Goal: Task Accomplishment & Management: Manage account settings

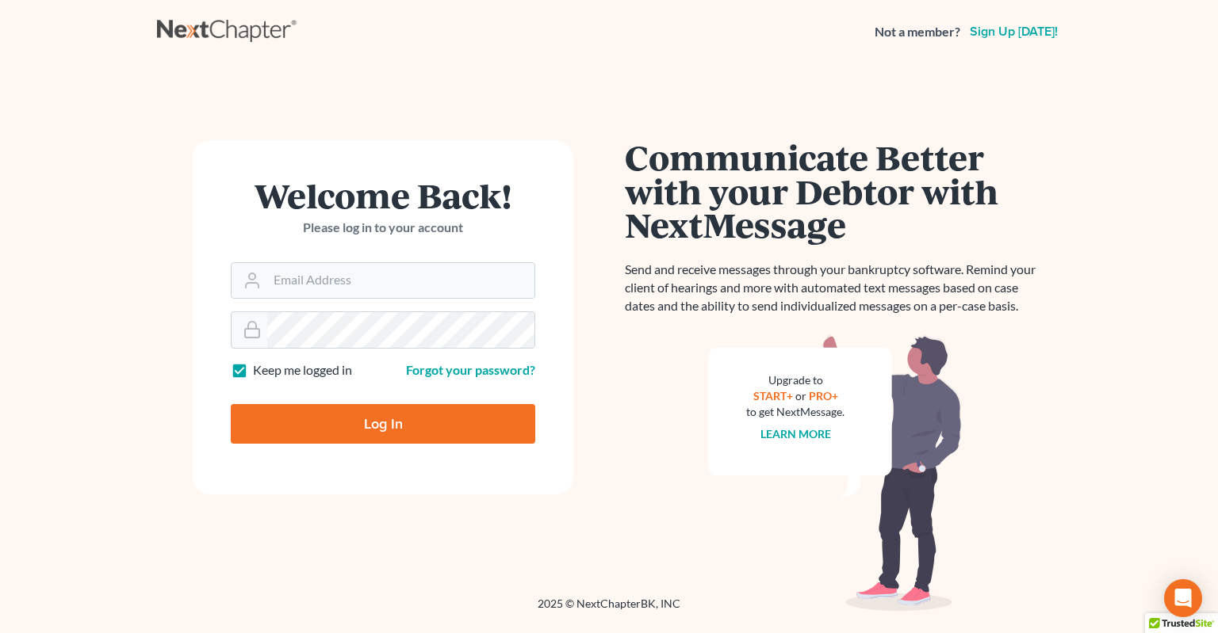
type input "info@klplawfirm.net"
click at [345, 436] on input "Log In" at bounding box center [383, 424] width 304 height 40
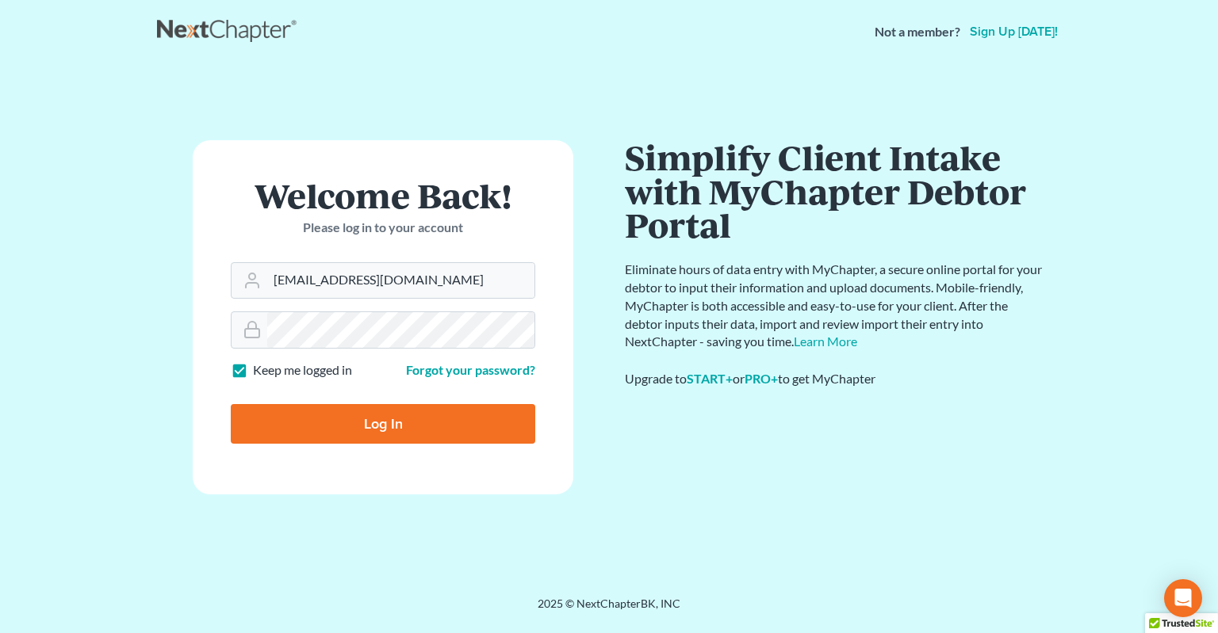
type input "Thinking..."
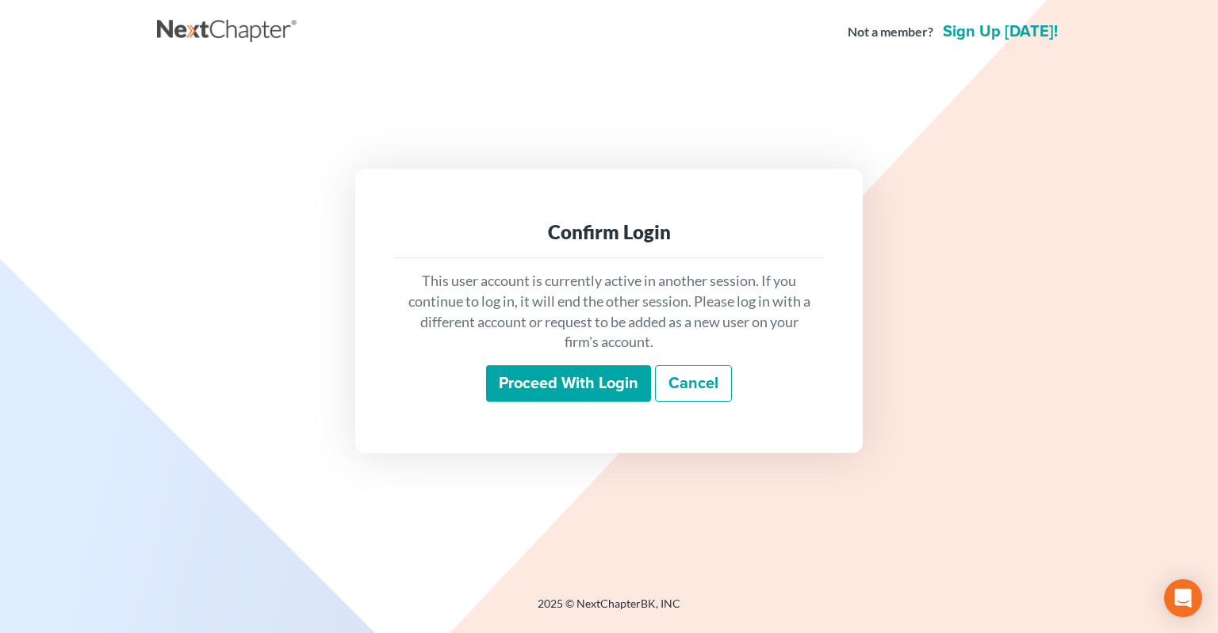
click at [560, 389] on input "Proceed with login" at bounding box center [568, 383] width 165 height 36
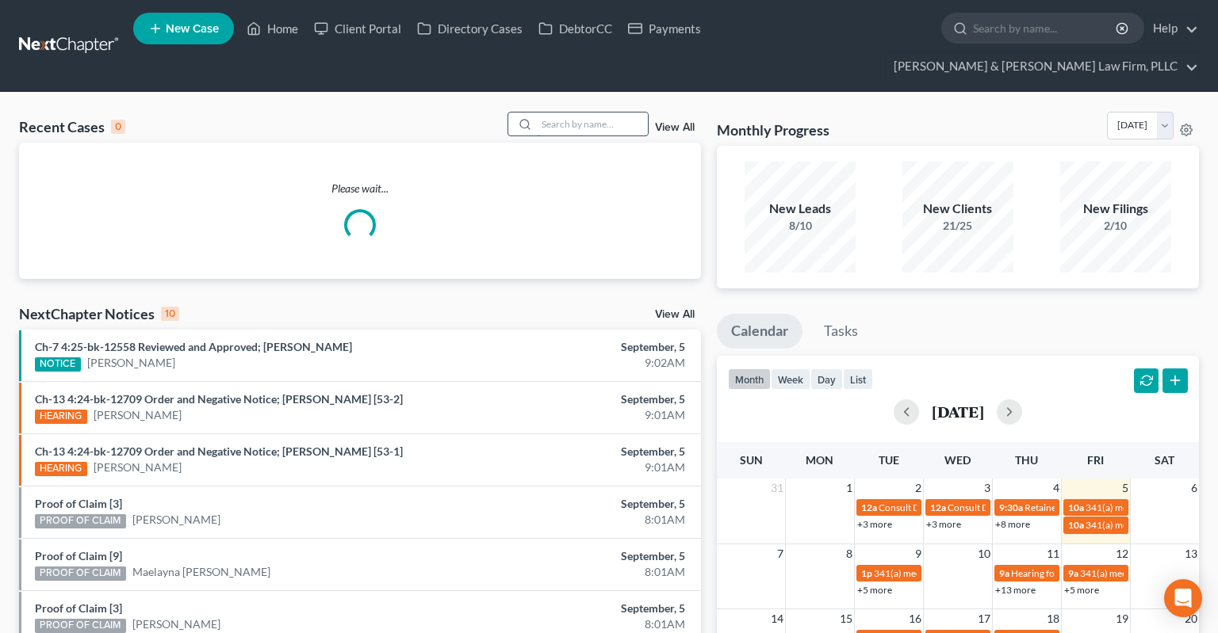
click at [602, 113] on input "search" at bounding box center [592, 124] width 111 height 23
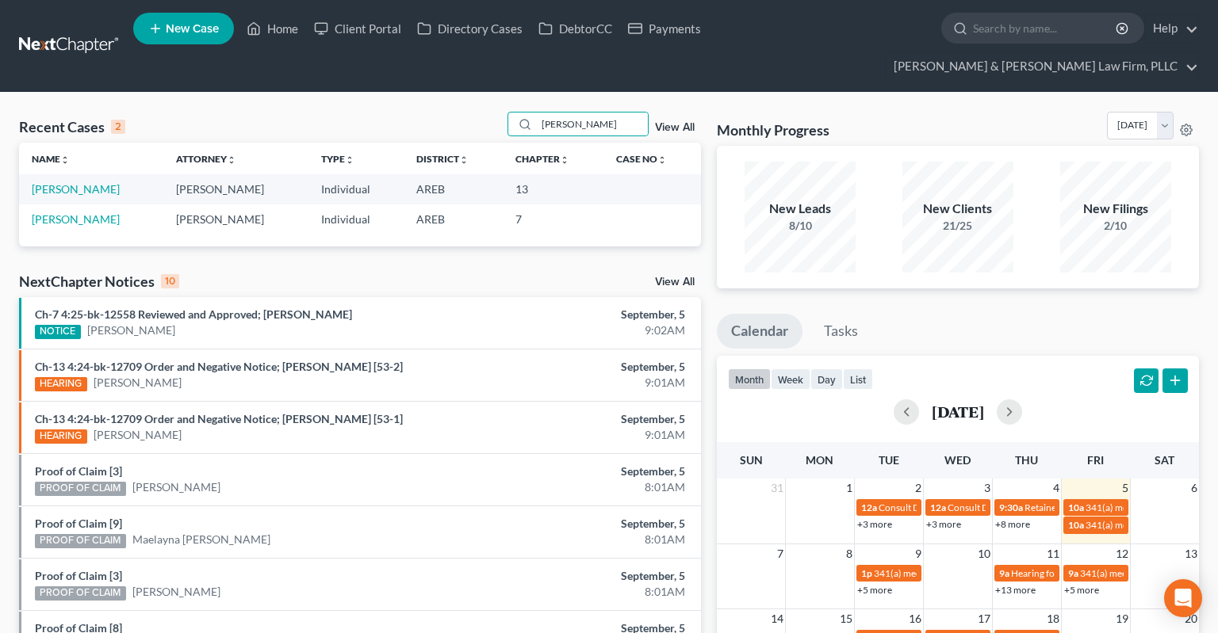
click at [447, 174] on td "AREB" at bounding box center [452, 188] width 99 height 29
drag, startPoint x: 423, startPoint y: 175, endPoint x: 430, endPoint y: 169, distance: 9.5
click at [423, 174] on td "AREB" at bounding box center [452, 188] width 99 height 29
drag, startPoint x: 569, startPoint y: 90, endPoint x: 442, endPoint y: 105, distance: 127.6
click at [537, 113] on input "[PERSON_NAME]" at bounding box center [592, 124] width 111 height 23
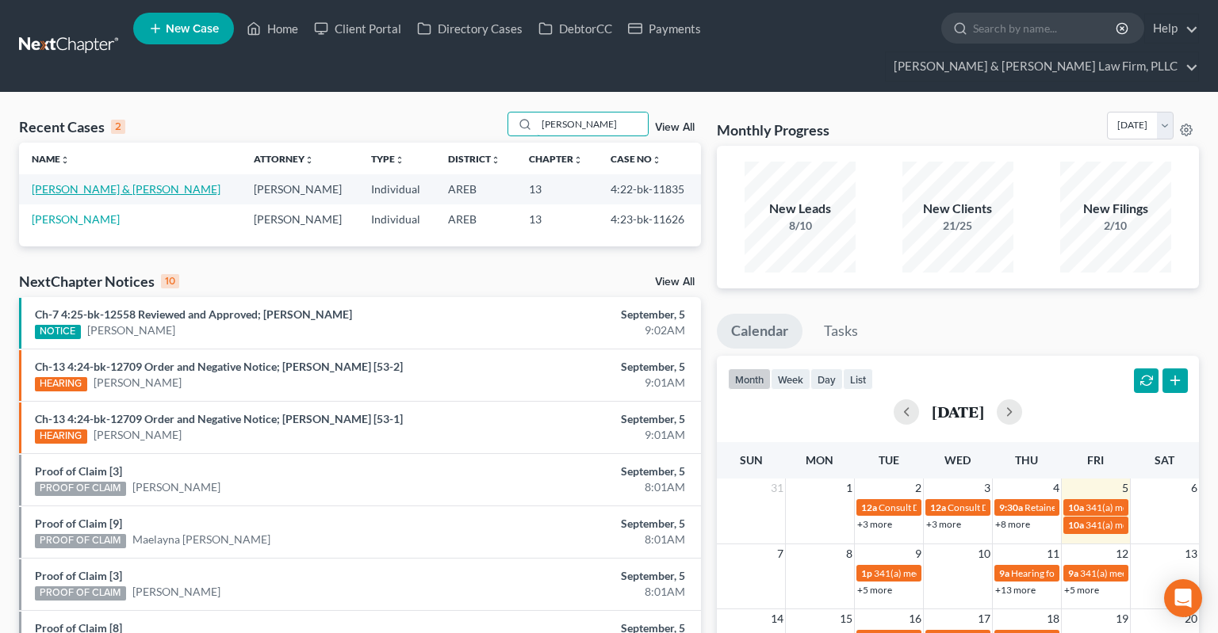
type input "[PERSON_NAME]"
click at [121, 182] on link "[PERSON_NAME] & [PERSON_NAME]" at bounding box center [126, 188] width 189 height 13
select select "6"
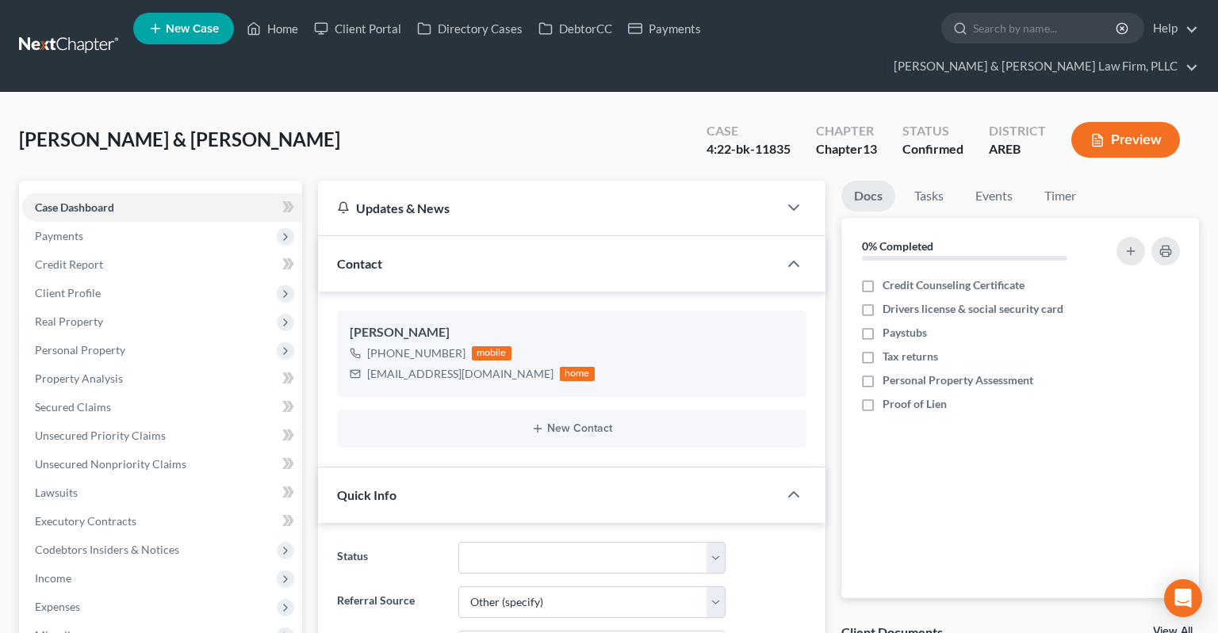
scroll to position [419, 0]
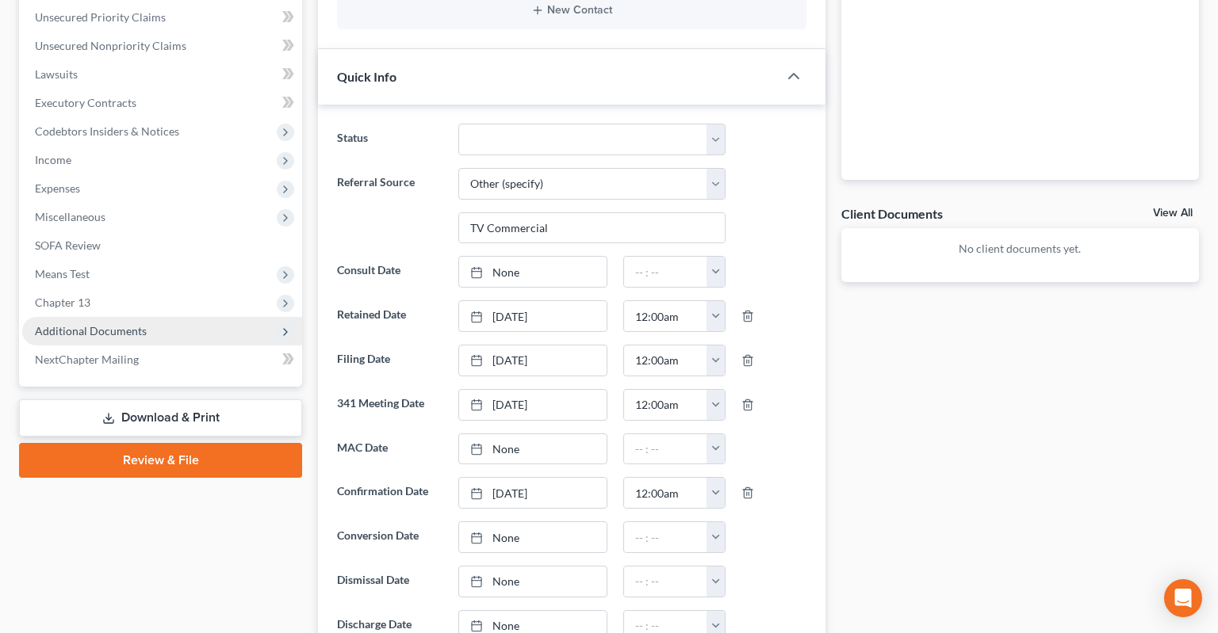
click at [143, 317] on span "Additional Documents" at bounding box center [162, 331] width 280 height 29
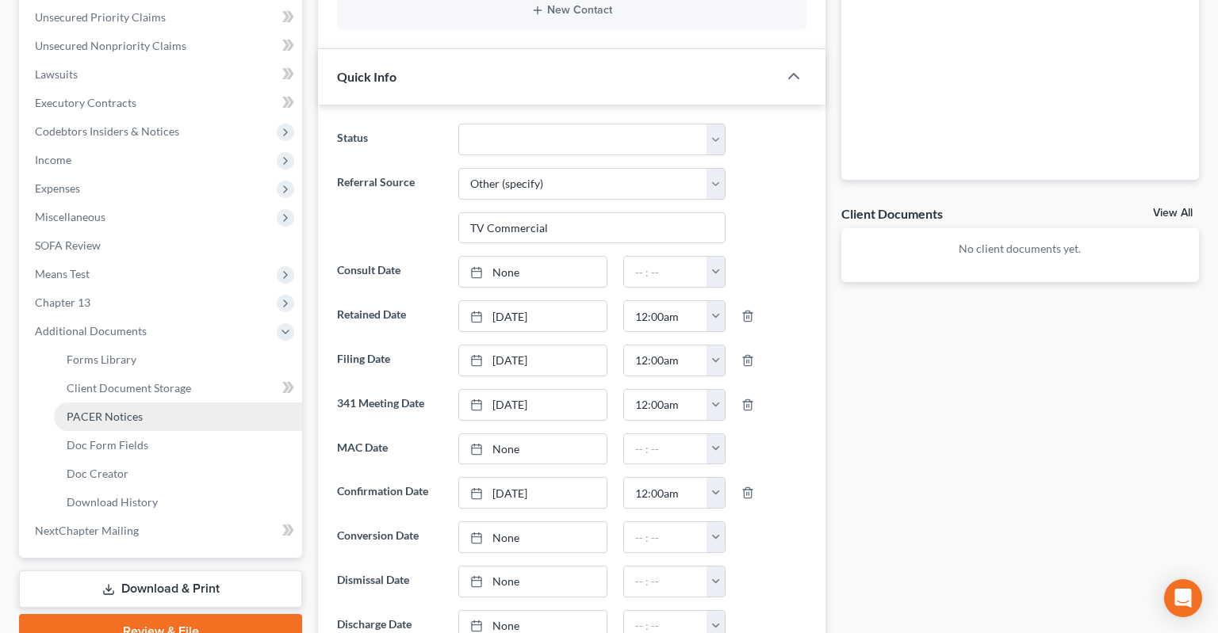
click at [168, 403] on link "PACER Notices" at bounding box center [178, 417] width 248 height 29
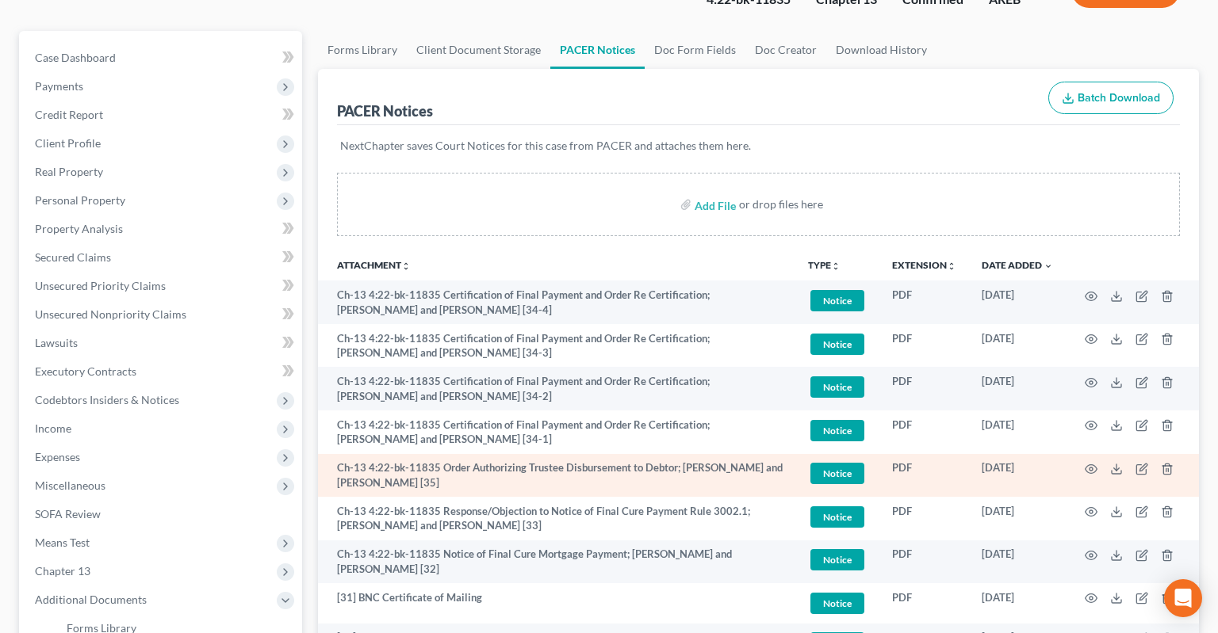
scroll to position [167, 0]
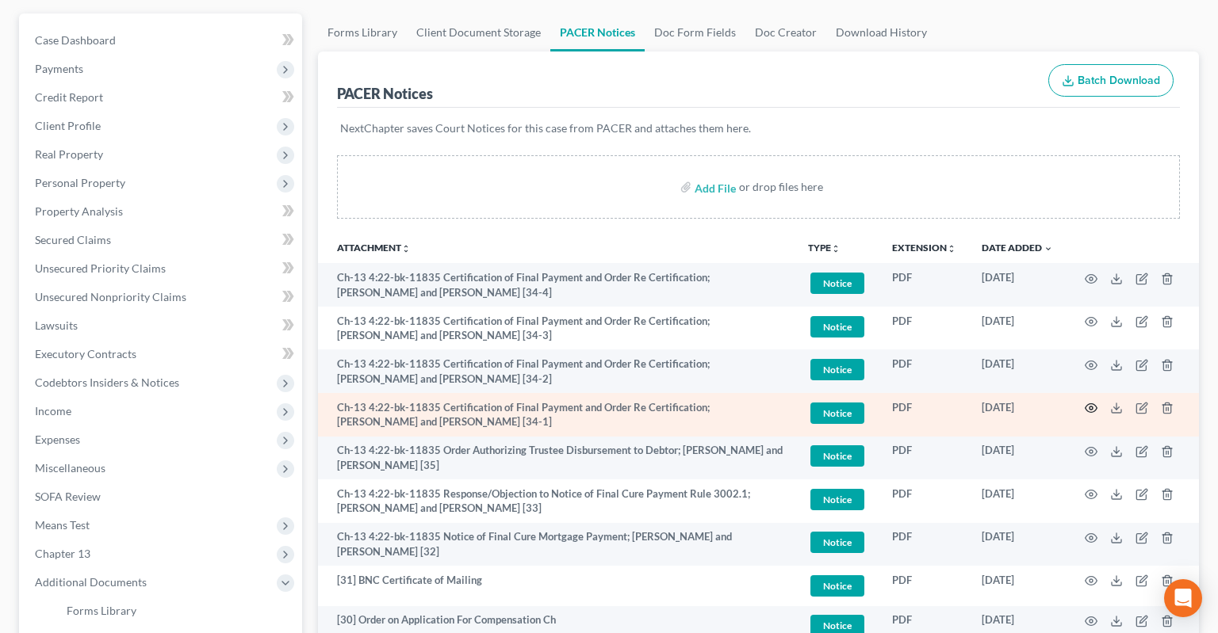
click at [1089, 402] on icon "button" at bounding box center [1090, 408] width 13 height 13
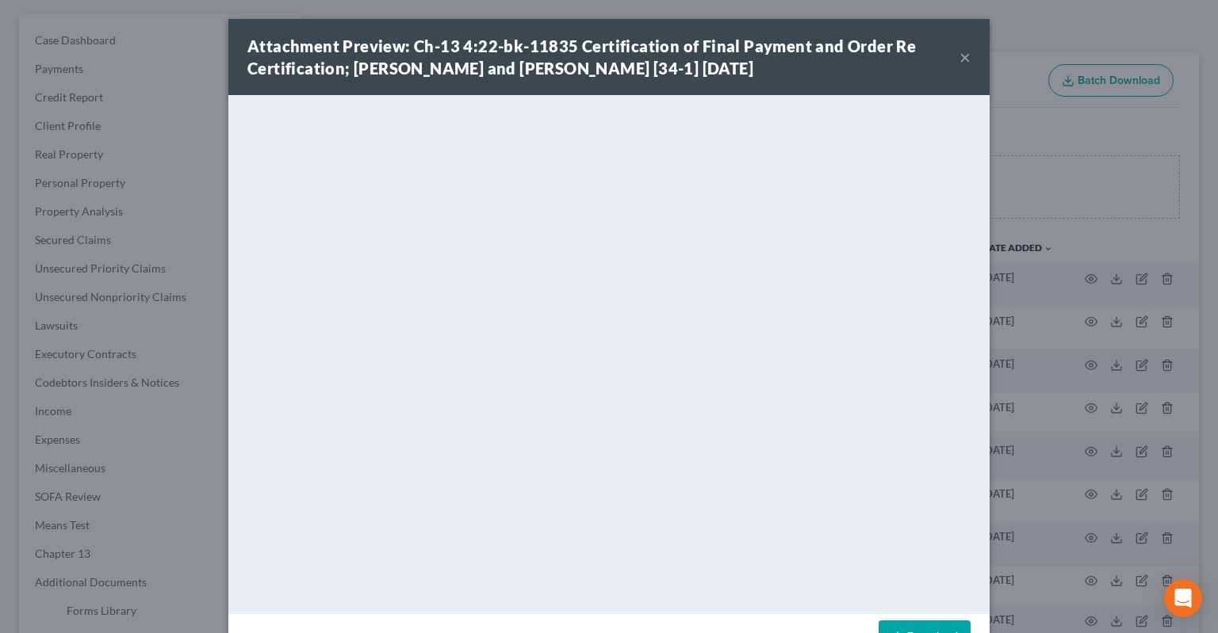
scroll to position [52, 0]
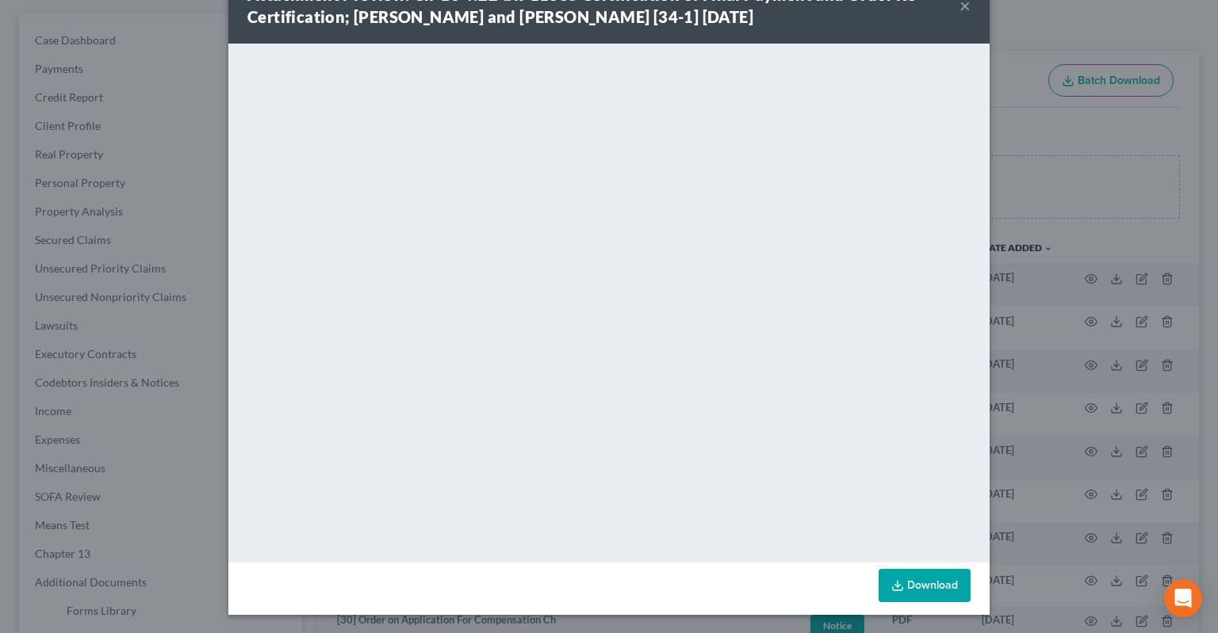
click at [966, 11] on button "×" at bounding box center [964, 5] width 11 height 19
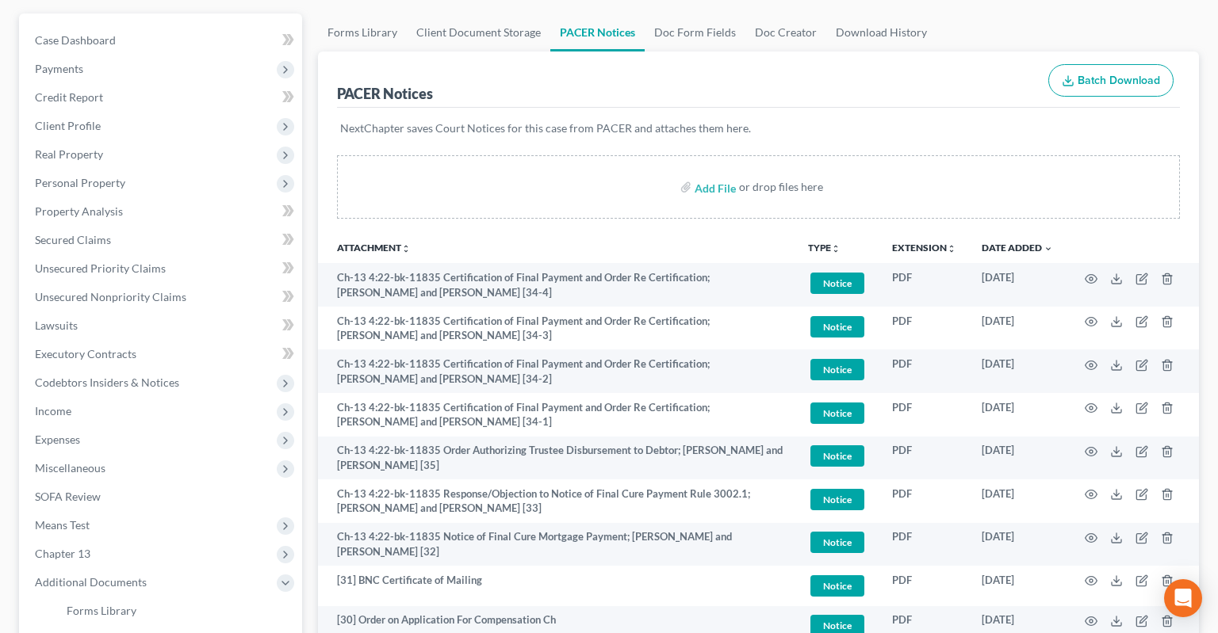
click at [847, 120] on p "NextChapter saves Court Notices for this case from PACER and attaches them here." at bounding box center [758, 128] width 836 height 16
click at [836, 108] on div "NextChapter saves Court Notices for this case from PACER and attaches them here." at bounding box center [758, 138] width 843 height 60
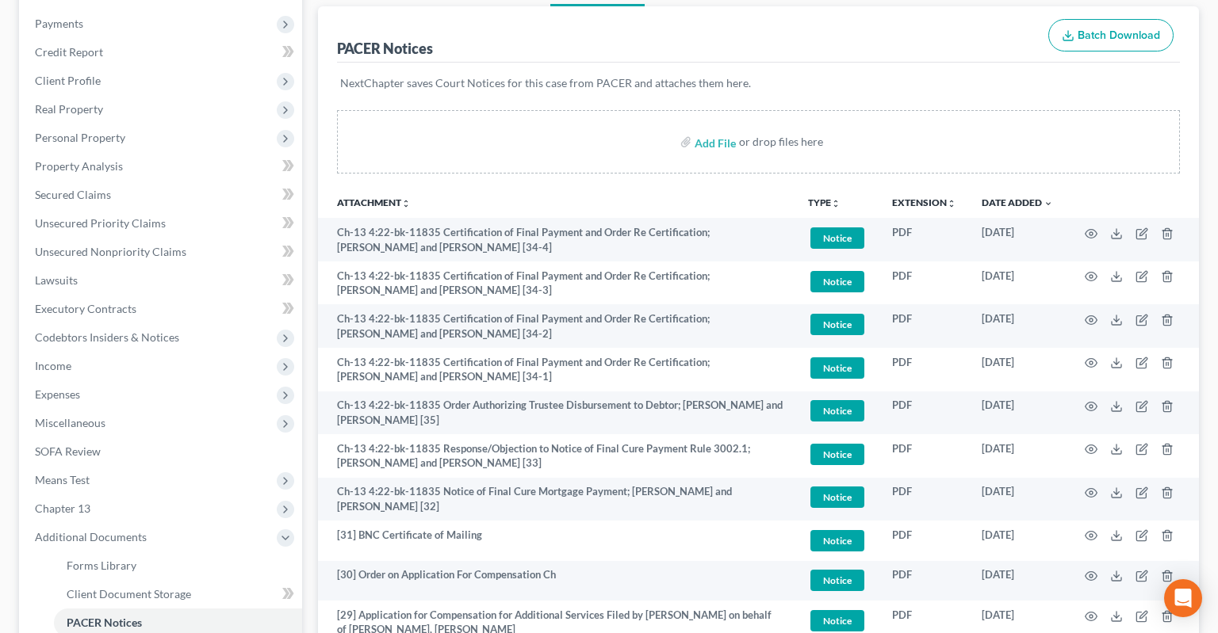
scroll to position [0, 0]
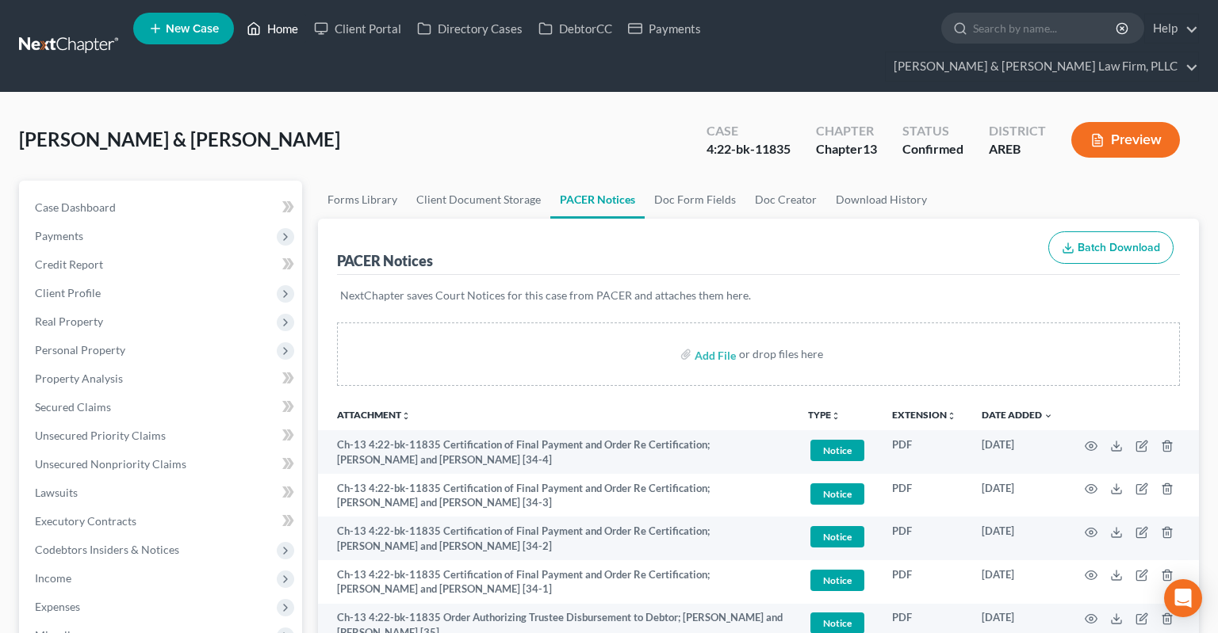
click at [281, 33] on link "Home" at bounding box center [272, 28] width 67 height 29
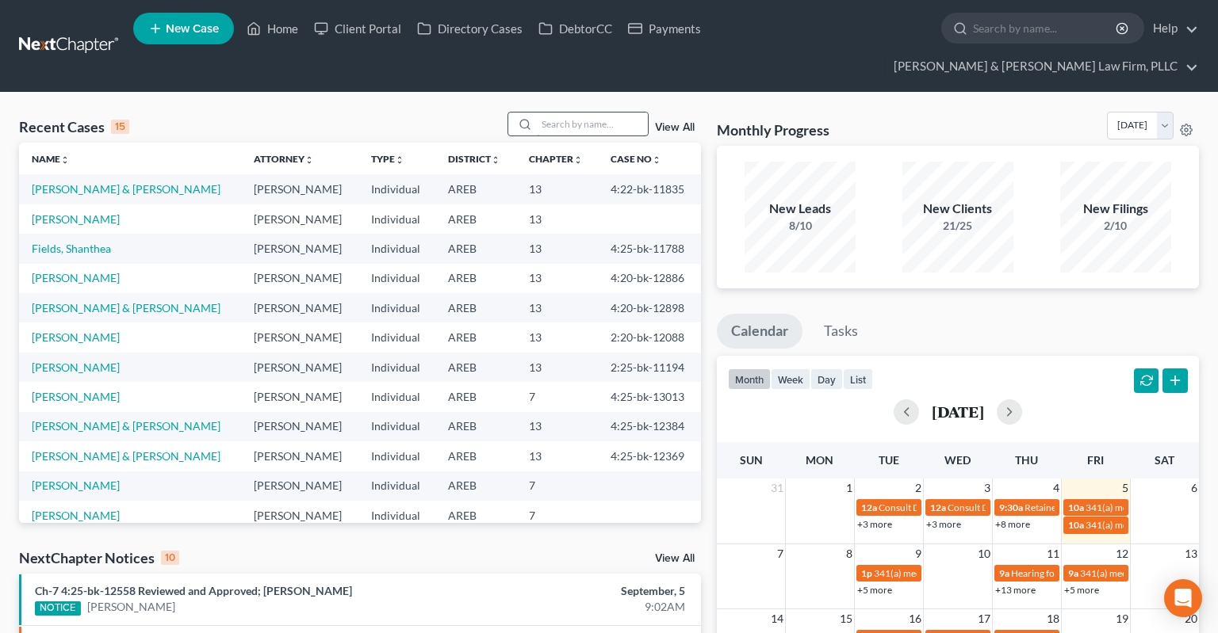
click at [591, 113] on input "search" at bounding box center [592, 124] width 111 height 23
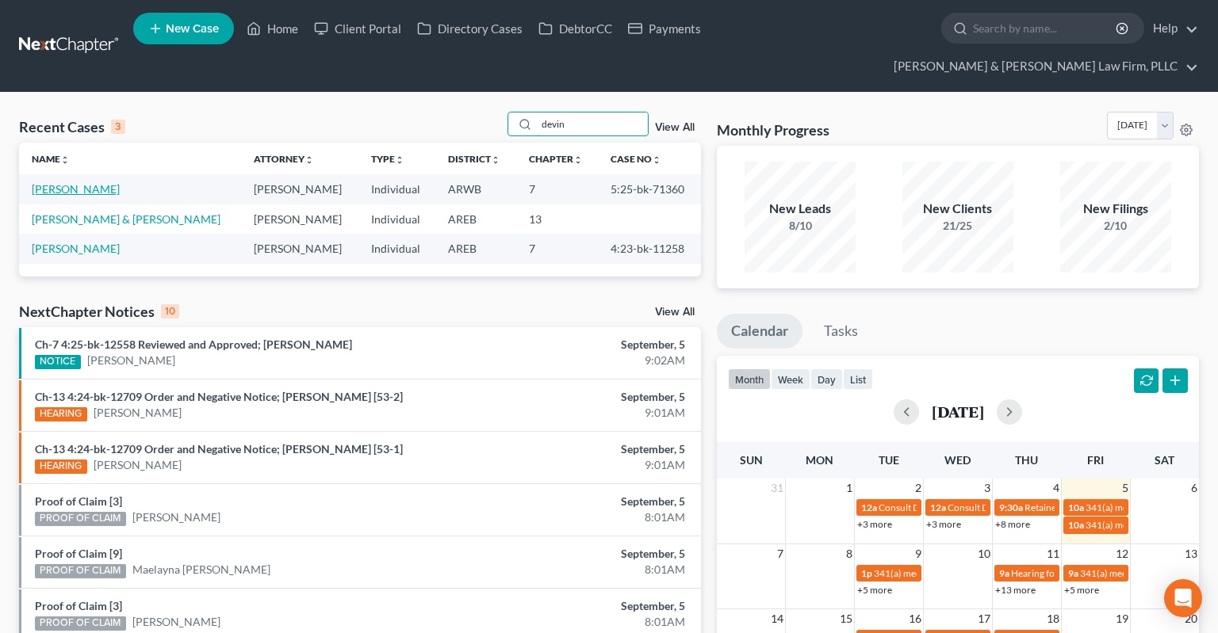
type input "devin"
click at [86, 182] on link "[PERSON_NAME]" at bounding box center [76, 188] width 88 height 13
select select "2"
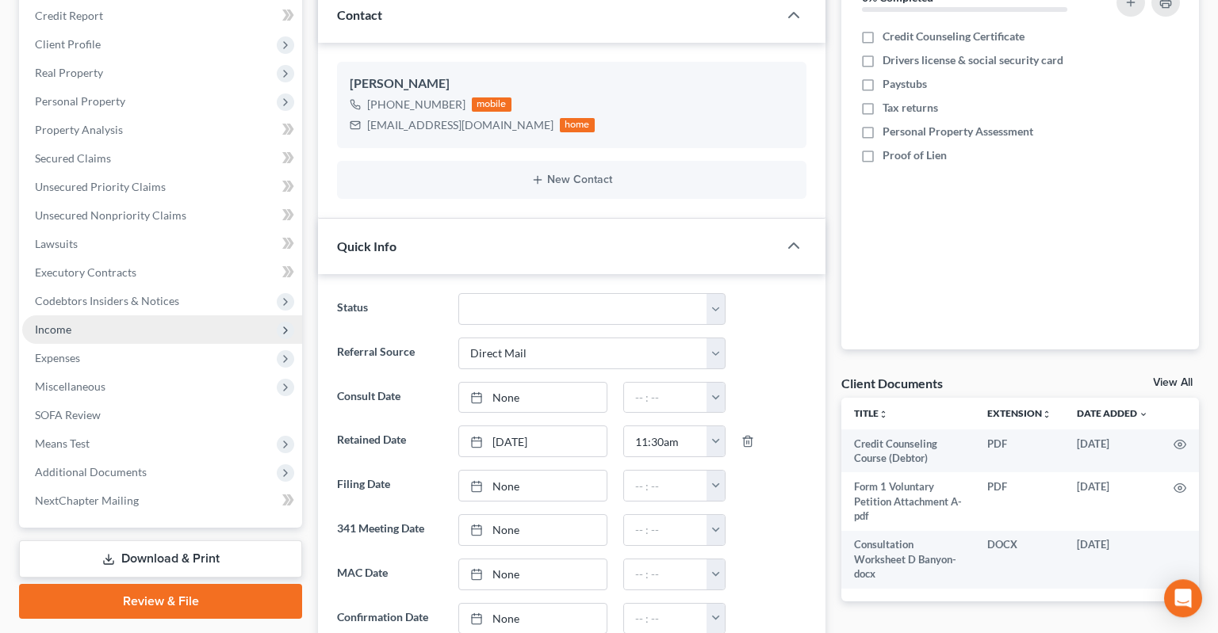
scroll to position [250, 0]
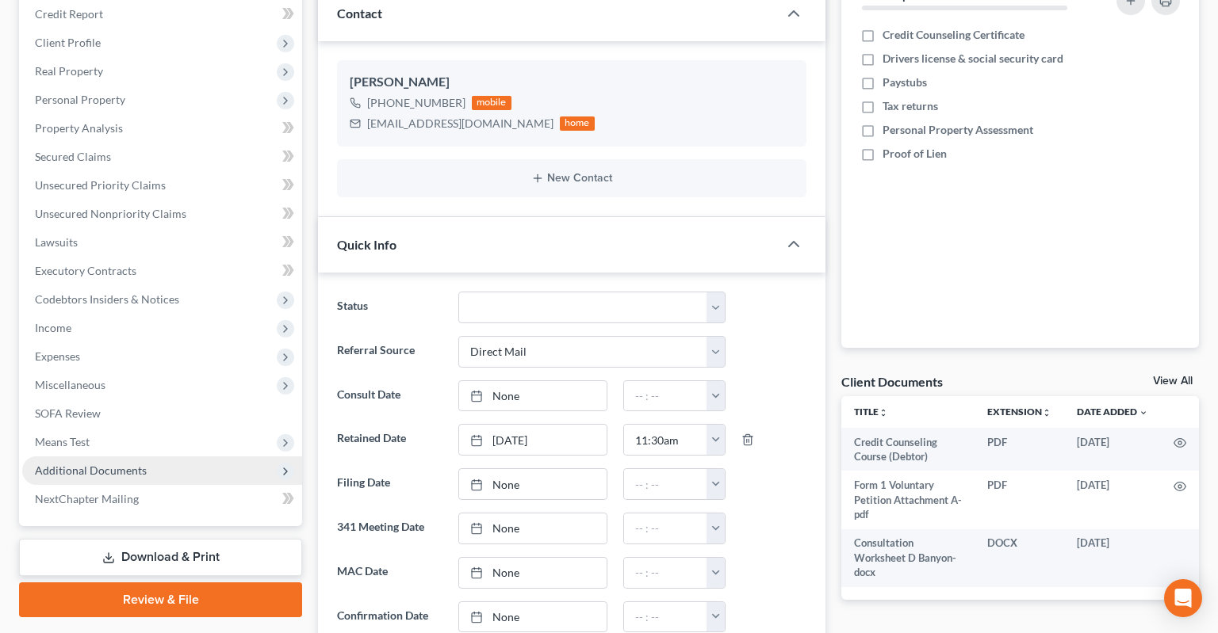
click at [150, 457] on span "Additional Documents" at bounding box center [162, 471] width 280 height 29
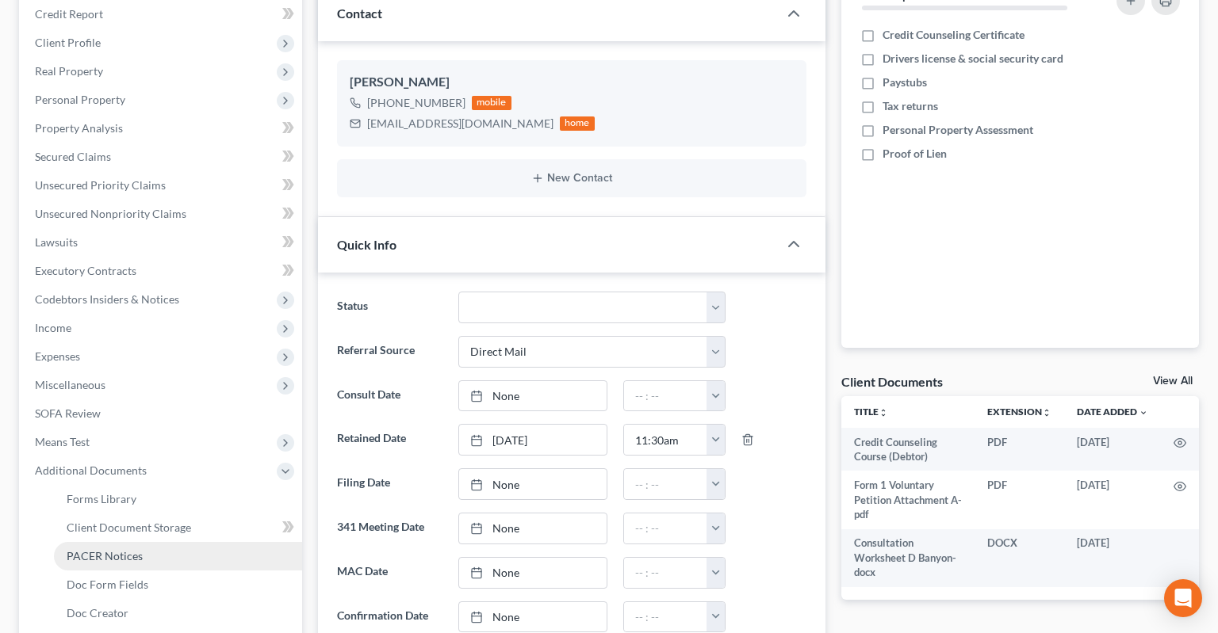
click at [181, 542] on link "PACER Notices" at bounding box center [178, 556] width 248 height 29
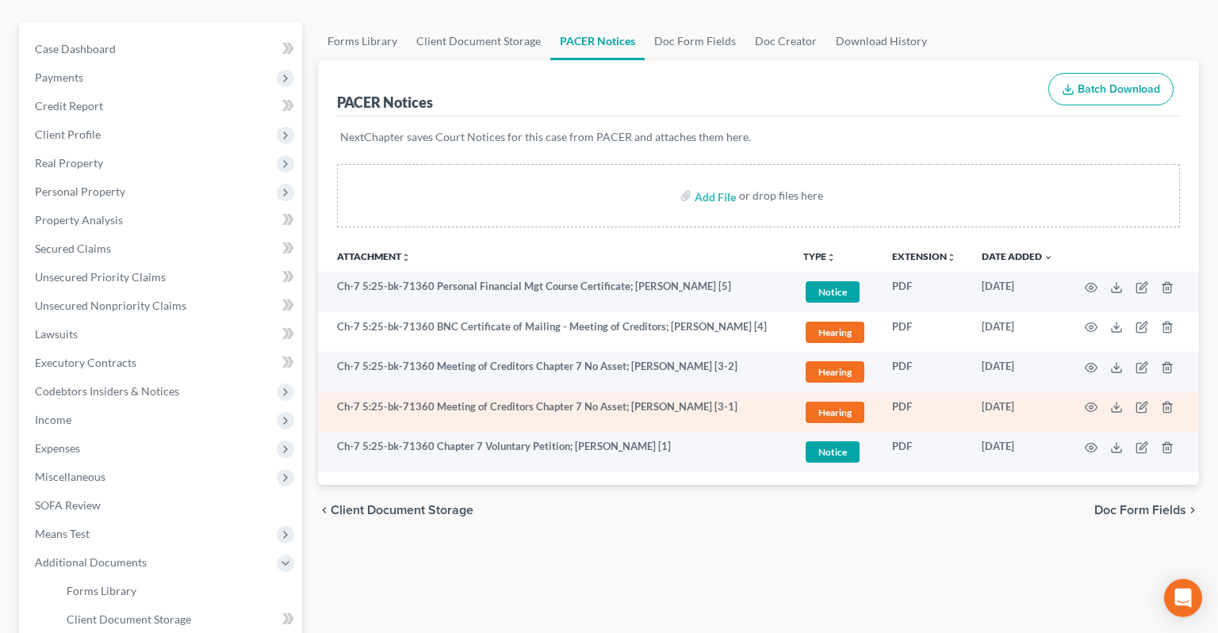
scroll to position [250, 0]
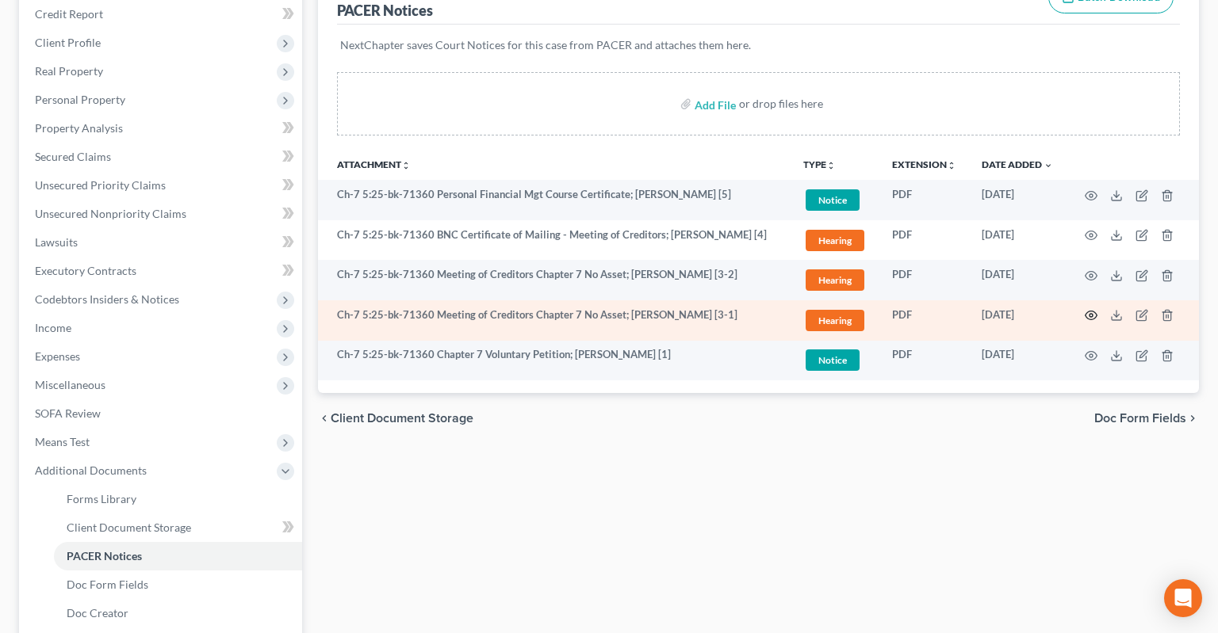
click at [1092, 309] on icon "button" at bounding box center [1090, 315] width 13 height 13
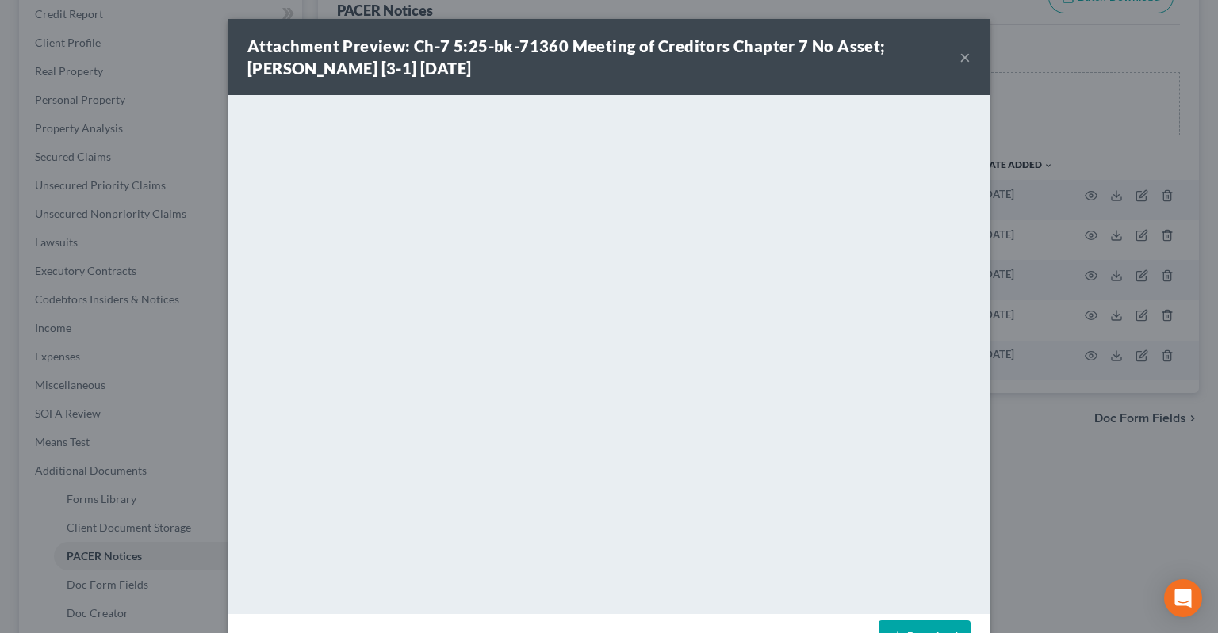
click at [966, 59] on button "×" at bounding box center [964, 57] width 11 height 19
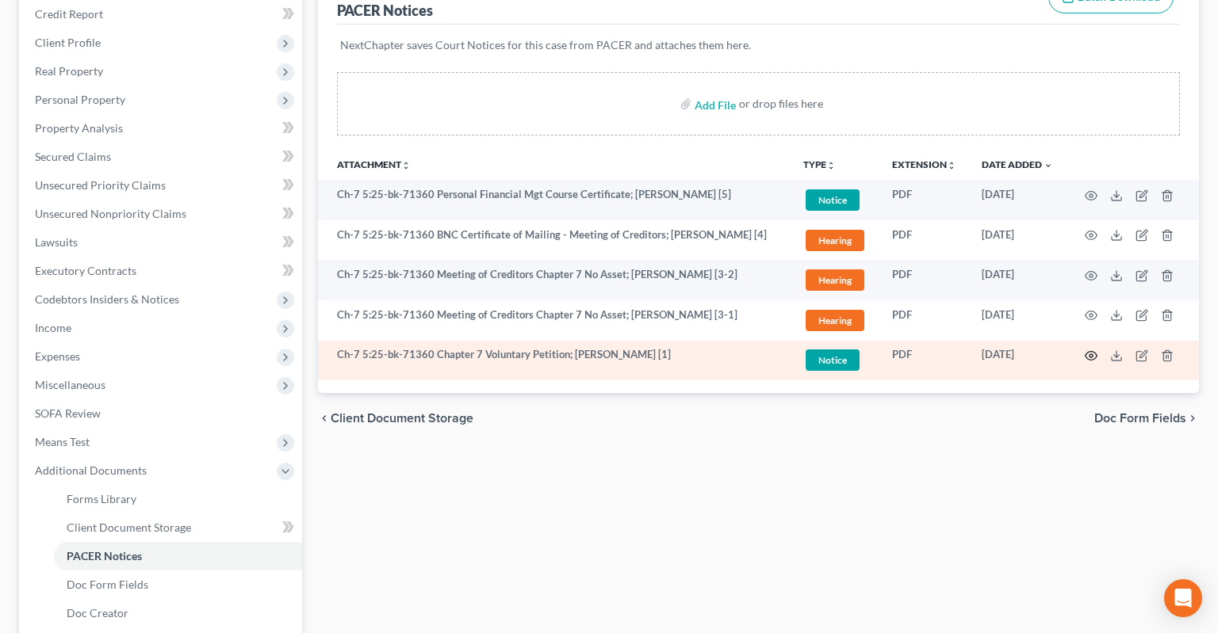
click at [1091, 350] on icon "button" at bounding box center [1090, 356] width 13 height 13
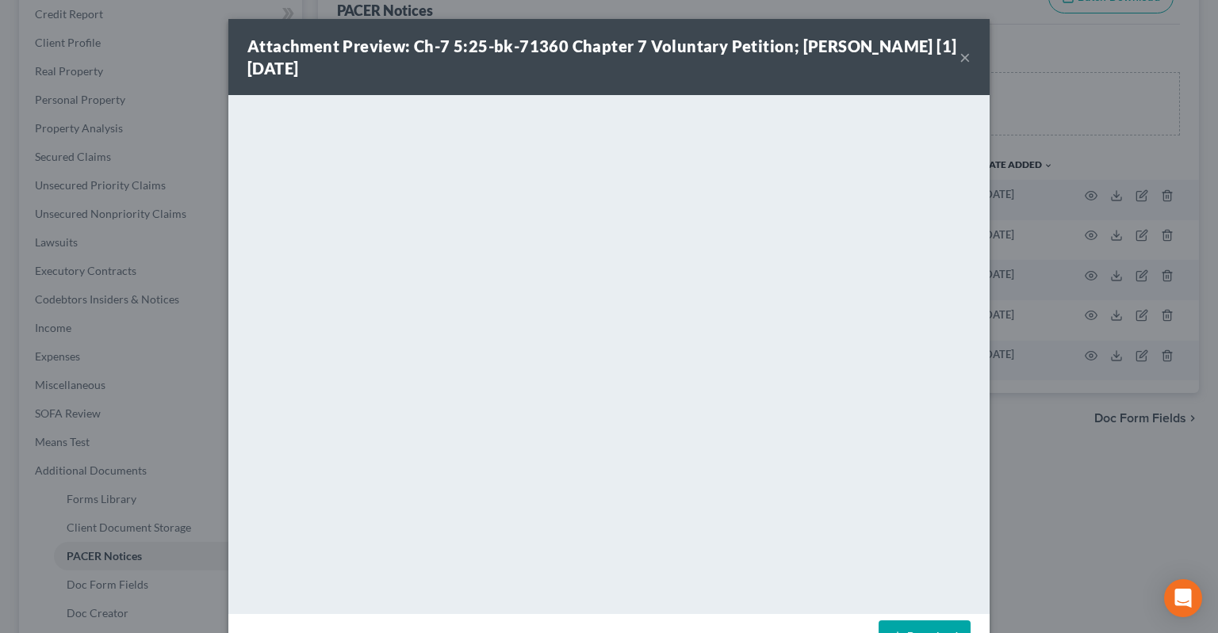
click at [904, 630] on link "Download" at bounding box center [924, 637] width 92 height 33
click at [960, 62] on button "×" at bounding box center [964, 57] width 11 height 19
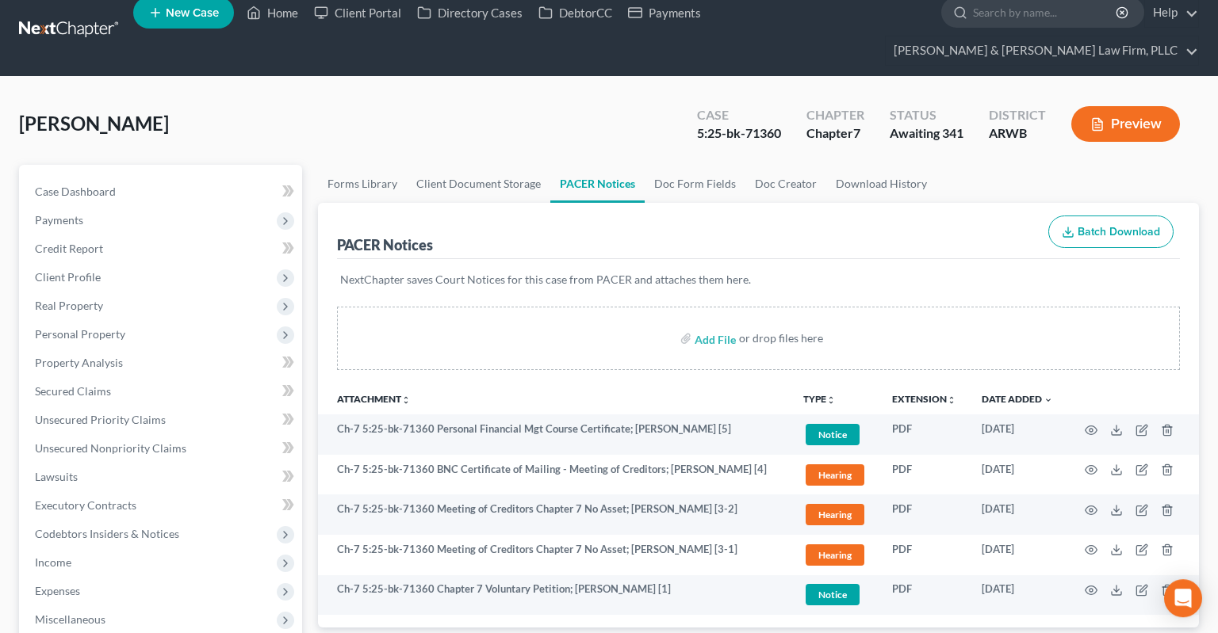
scroll to position [0, 0]
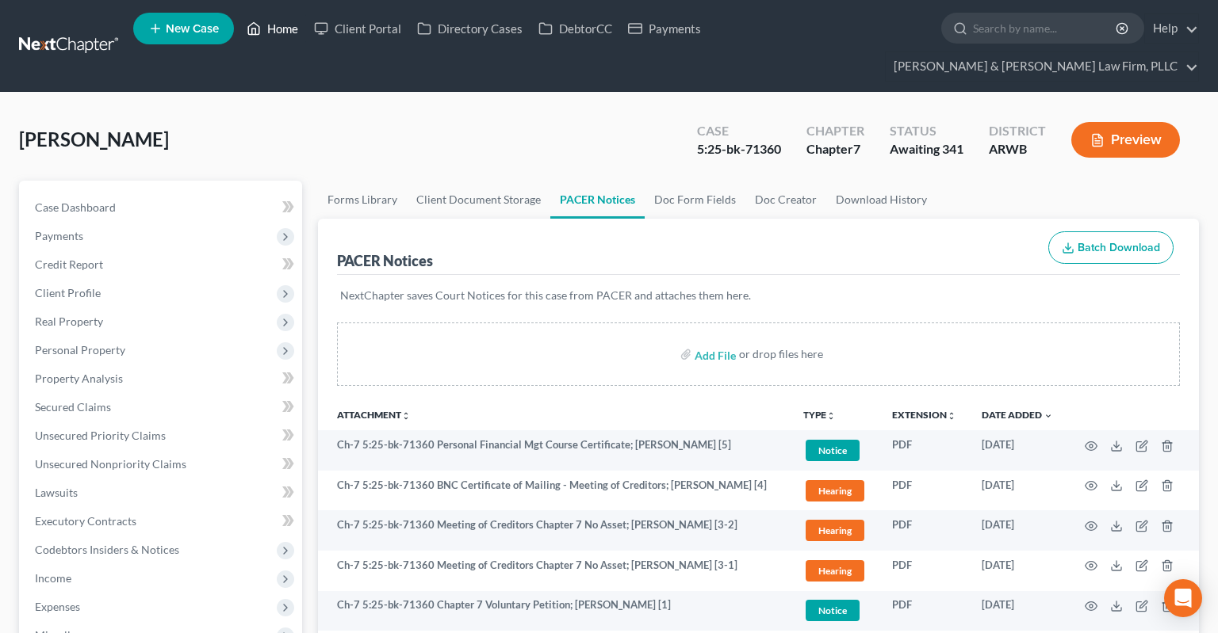
click at [281, 36] on link "Home" at bounding box center [272, 28] width 67 height 29
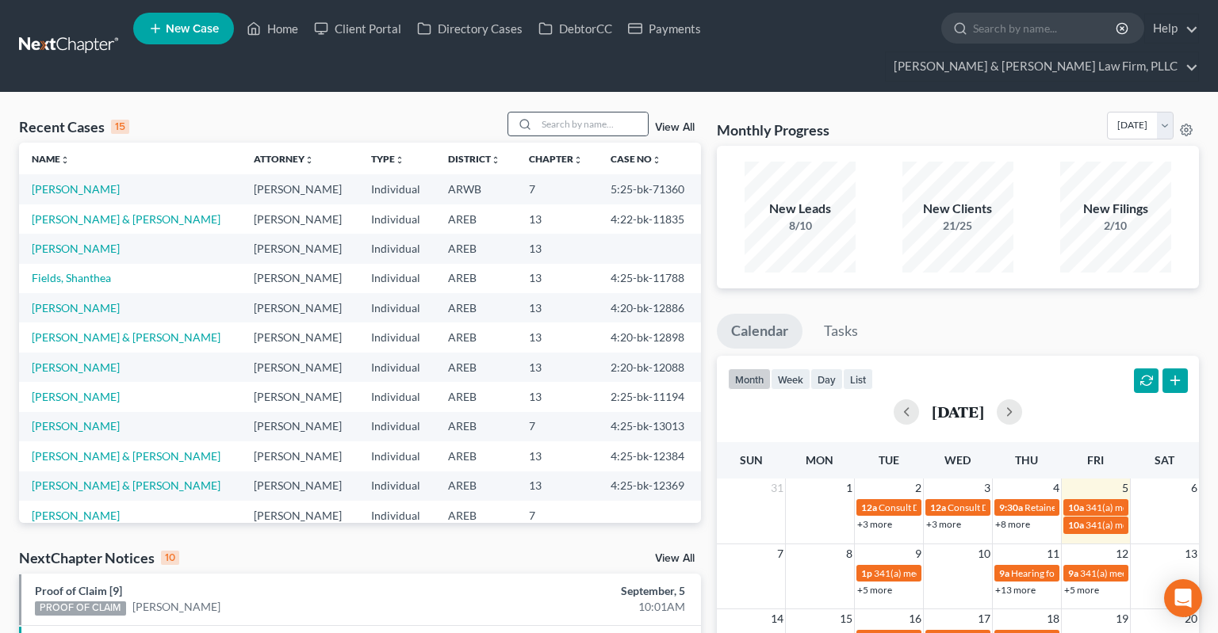
click at [509, 113] on div at bounding box center [522, 124] width 29 height 23
click at [537, 113] on input "search" at bounding box center [592, 124] width 111 height 23
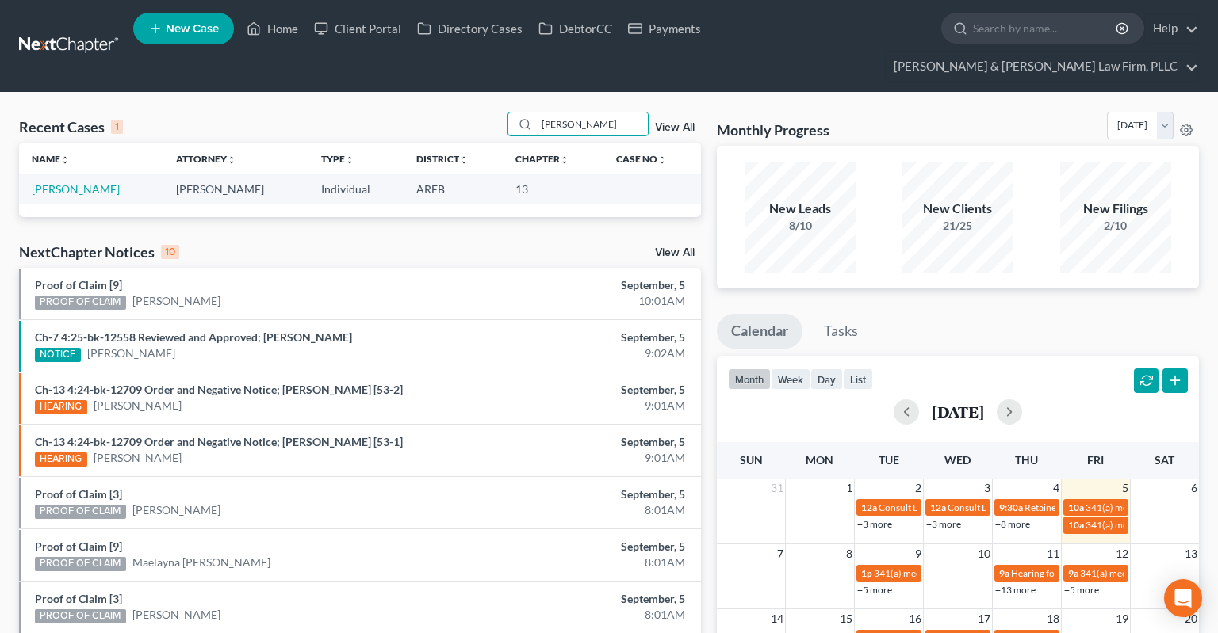
type input "[PERSON_NAME]"
click at [84, 174] on td "[PERSON_NAME]" at bounding box center [91, 188] width 144 height 29
click at [84, 182] on link "[PERSON_NAME]" at bounding box center [76, 188] width 88 height 13
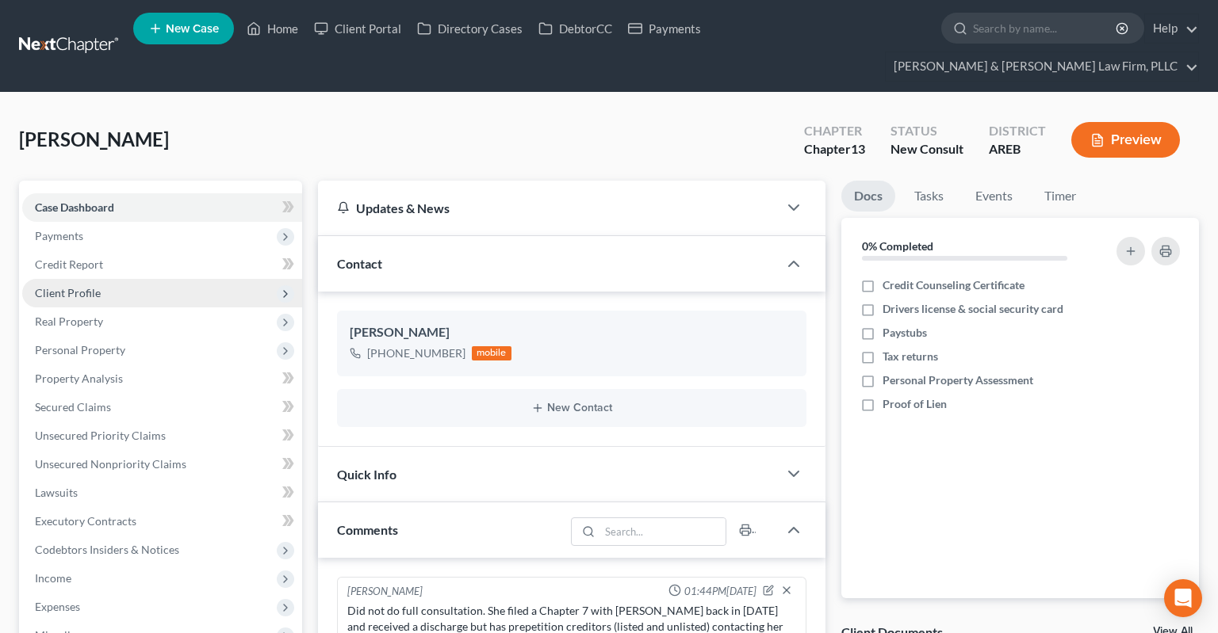
click at [130, 279] on span "Client Profile" at bounding box center [162, 293] width 280 height 29
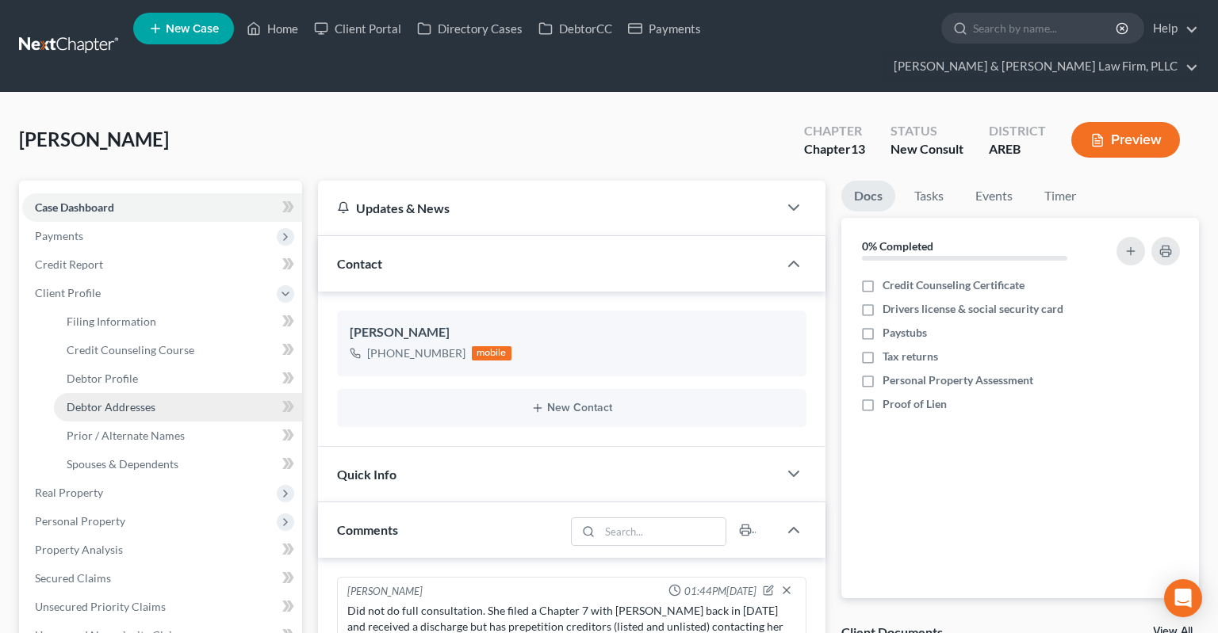
click at [151, 393] on link "Debtor Addresses" at bounding box center [178, 407] width 248 height 29
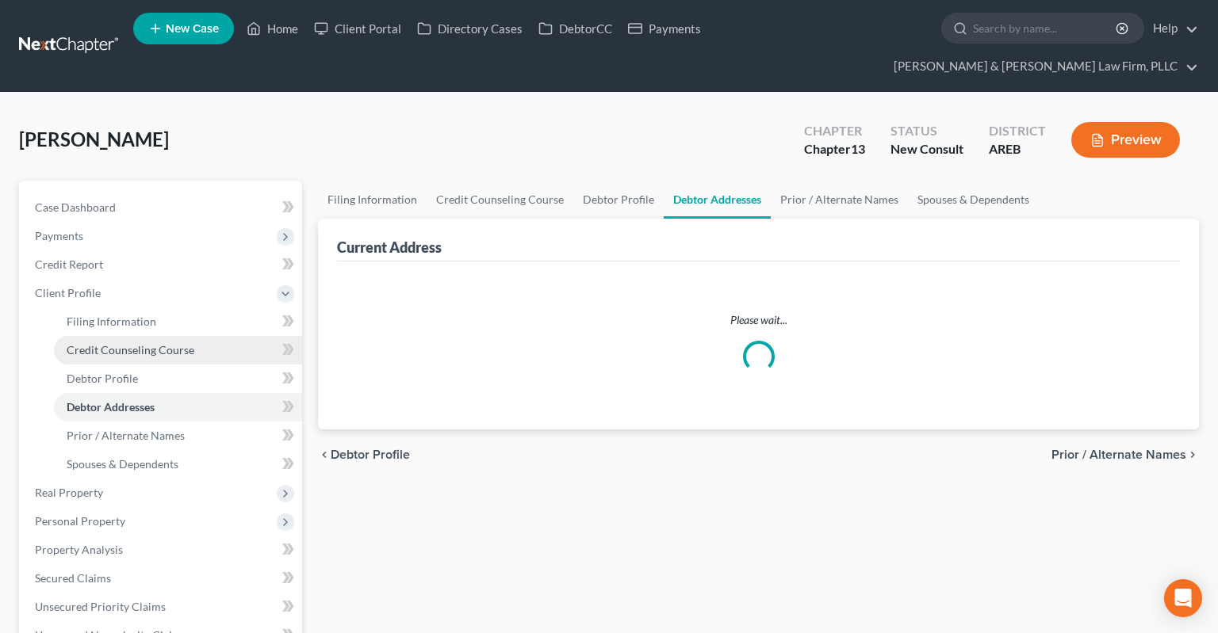
select select "0"
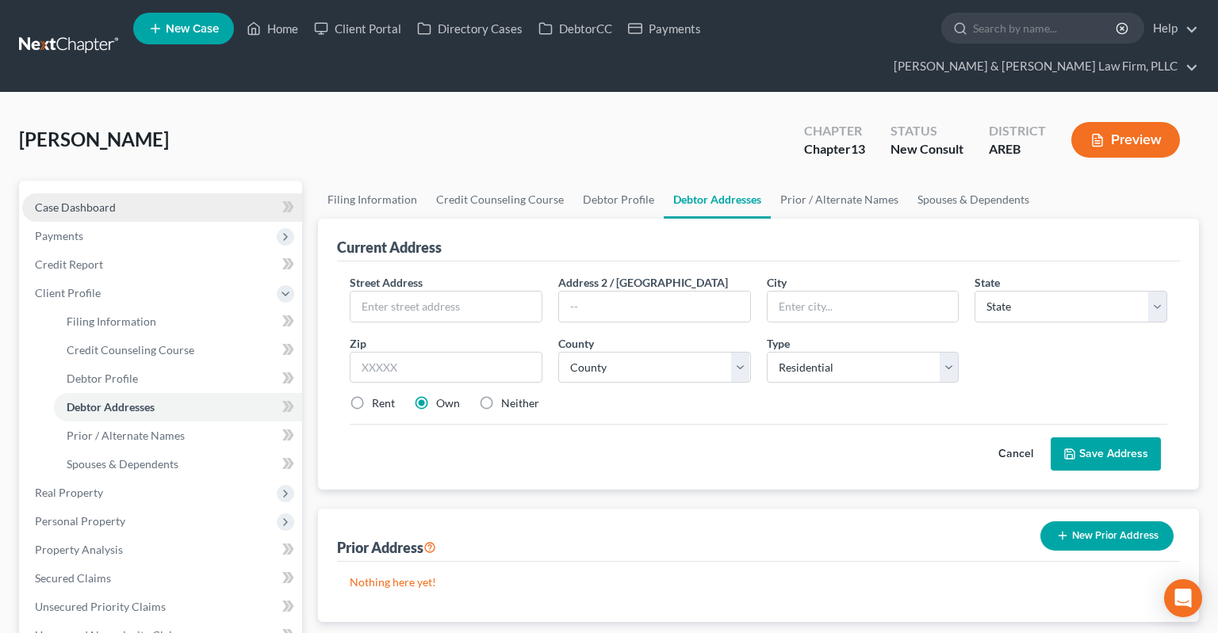
click at [104, 201] on span "Case Dashboard" at bounding box center [75, 207] width 81 height 13
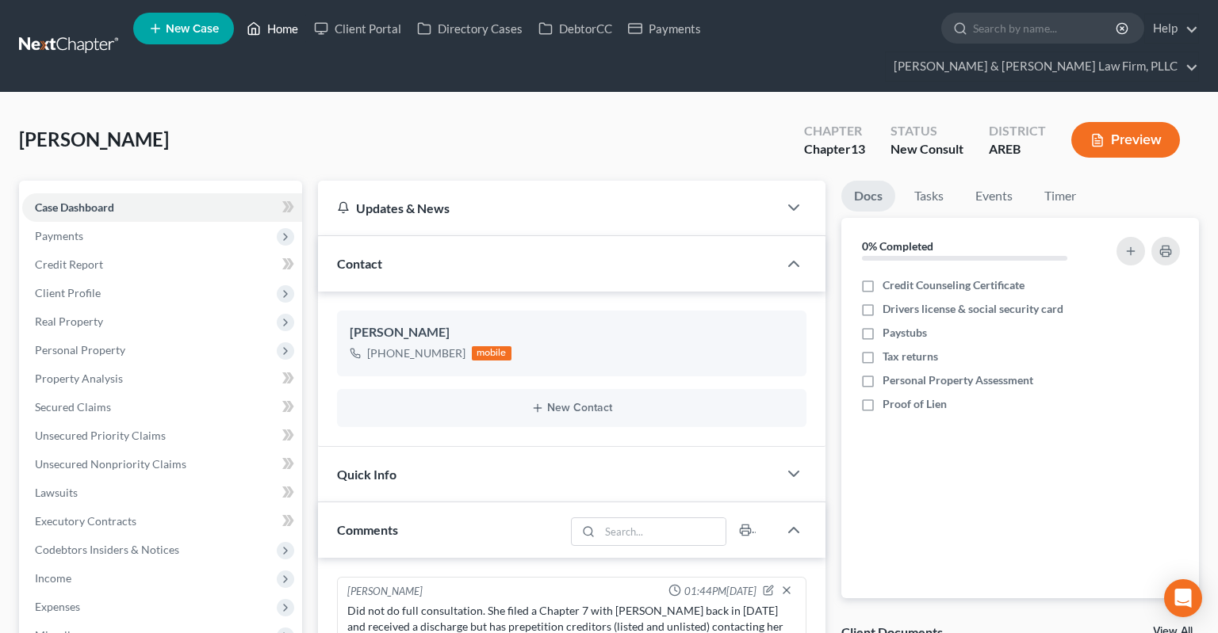
click at [271, 39] on link "Home" at bounding box center [272, 28] width 67 height 29
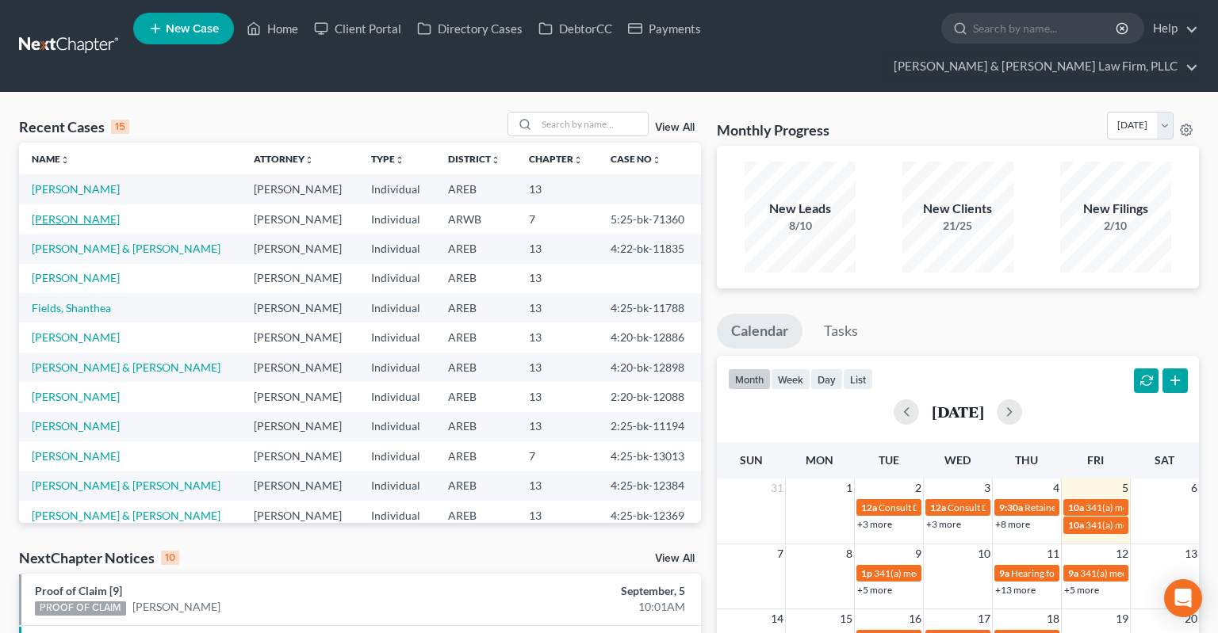
click at [58, 212] on link "[PERSON_NAME]" at bounding box center [76, 218] width 88 height 13
select select "2"
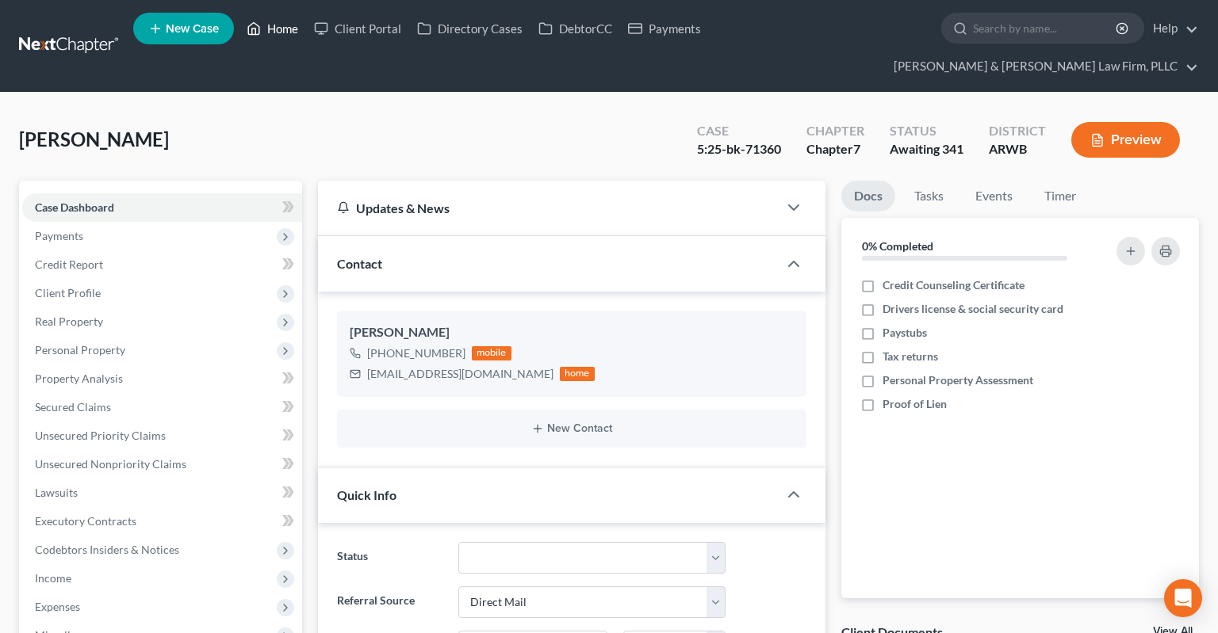
click at [277, 36] on link "Home" at bounding box center [272, 28] width 67 height 29
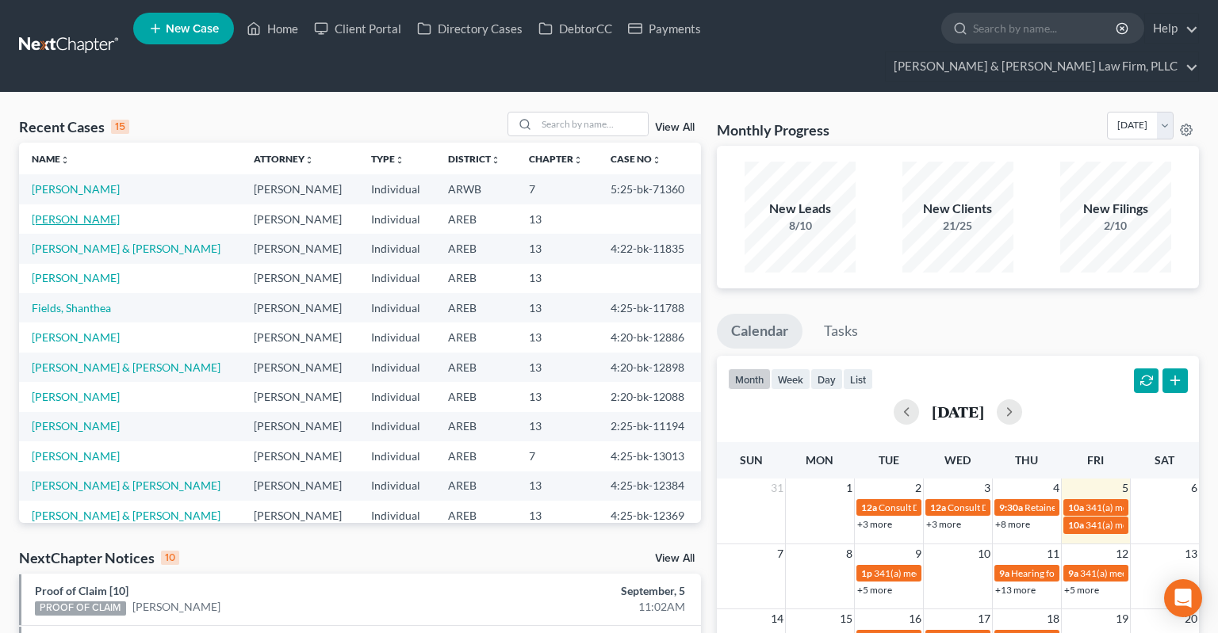
click at [77, 212] on link "[PERSON_NAME]" at bounding box center [76, 218] width 88 height 13
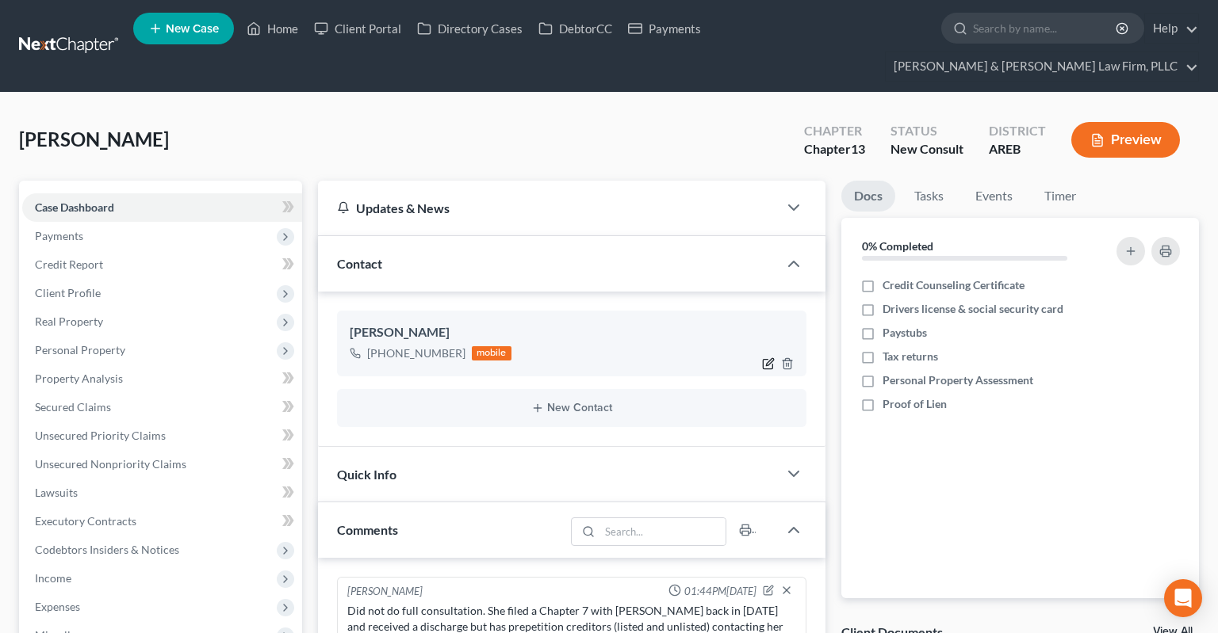
click at [768, 358] on icon "button" at bounding box center [769, 361] width 7 height 7
select select "0"
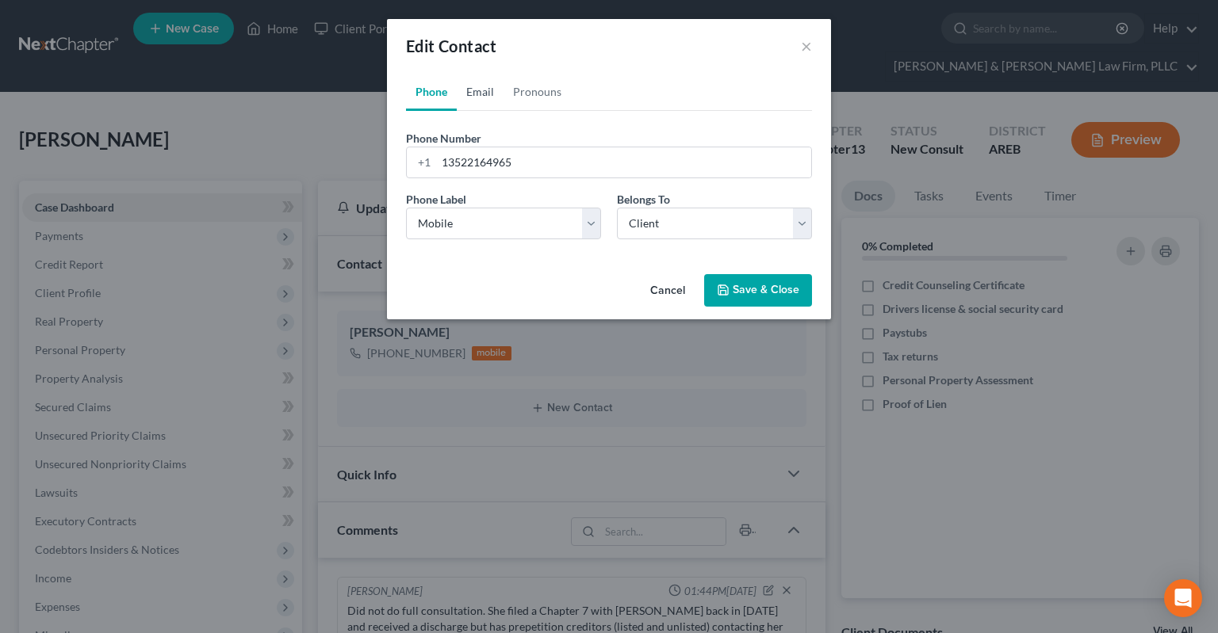
click at [462, 88] on link "Email" at bounding box center [480, 92] width 47 height 38
click at [499, 163] on input "email" at bounding box center [623, 162] width 375 height 30
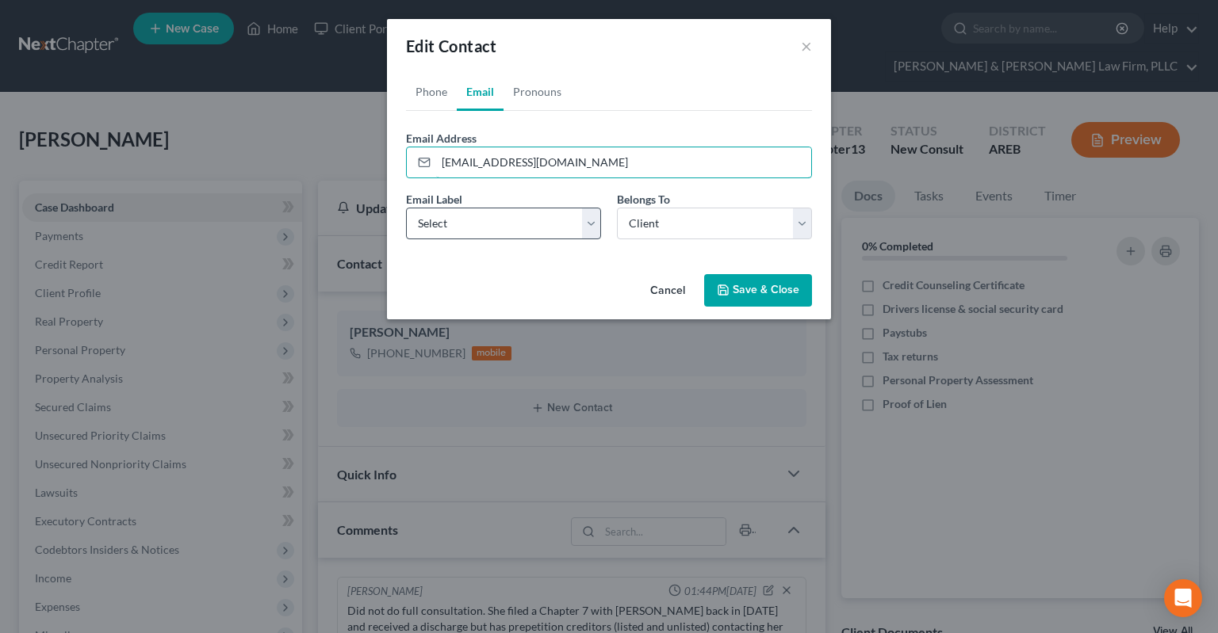
type input "[EMAIL_ADDRESS][DOMAIN_NAME]"
click at [406, 208] on select "Select Home Work Other" at bounding box center [503, 224] width 195 height 32
select select "0"
click option "Home" at bounding box center [0, 0] width 0 height 0
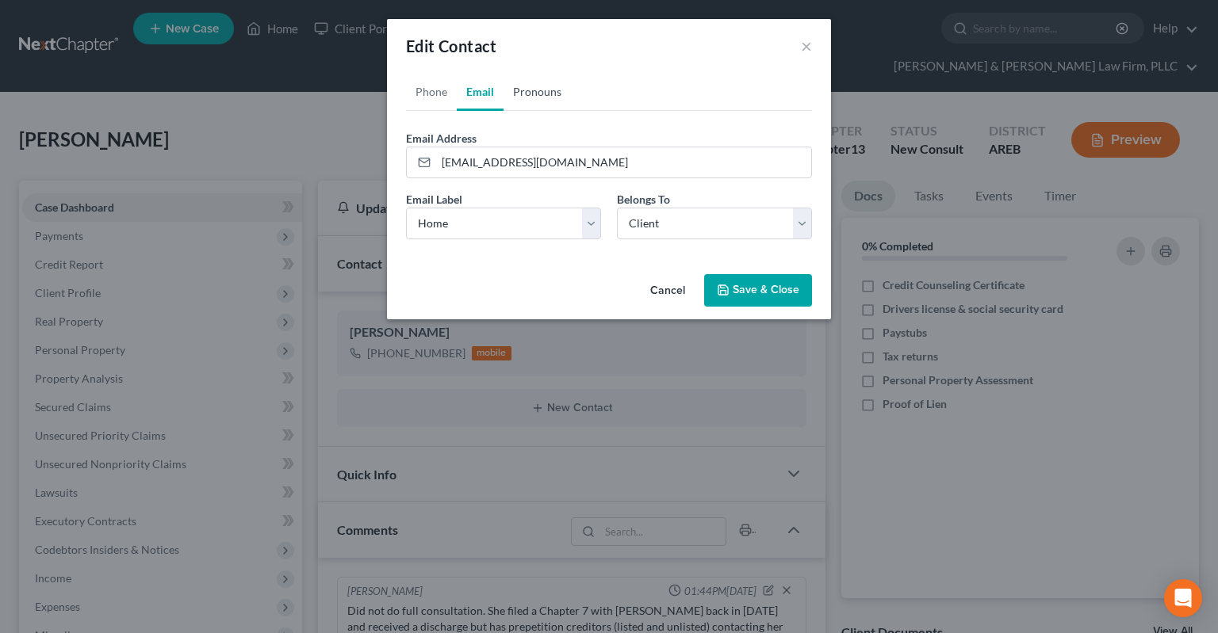
click at [518, 101] on link "Pronouns" at bounding box center [536, 92] width 67 height 38
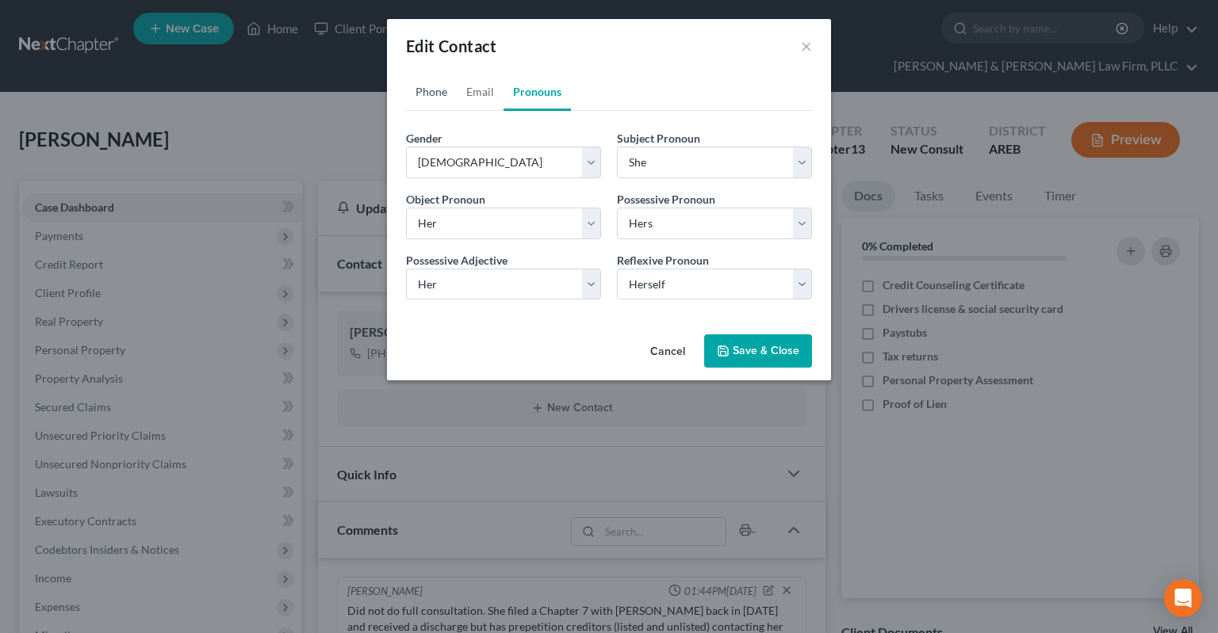
click at [446, 91] on link "Phone" at bounding box center [431, 92] width 51 height 38
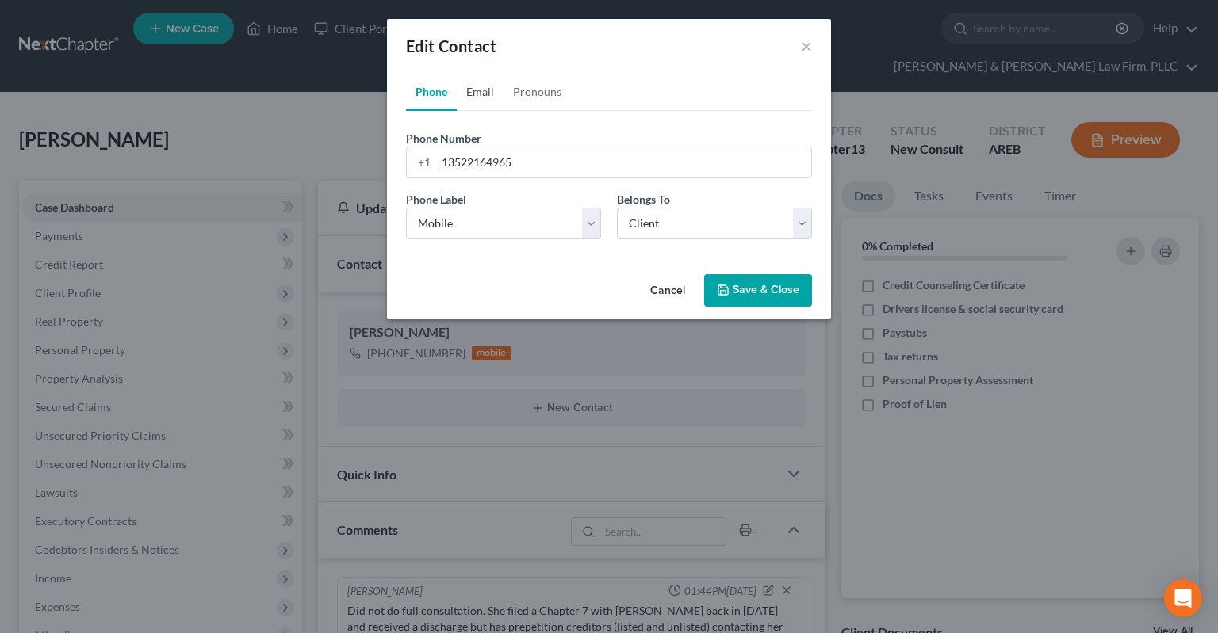
click at [492, 100] on link "Email" at bounding box center [480, 92] width 47 height 38
drag, startPoint x: 579, startPoint y: 168, endPoint x: 350, endPoint y: 138, distance: 231.1
click at [436, 147] on input "[EMAIL_ADDRESS][DOMAIN_NAME]" at bounding box center [623, 162] width 375 height 30
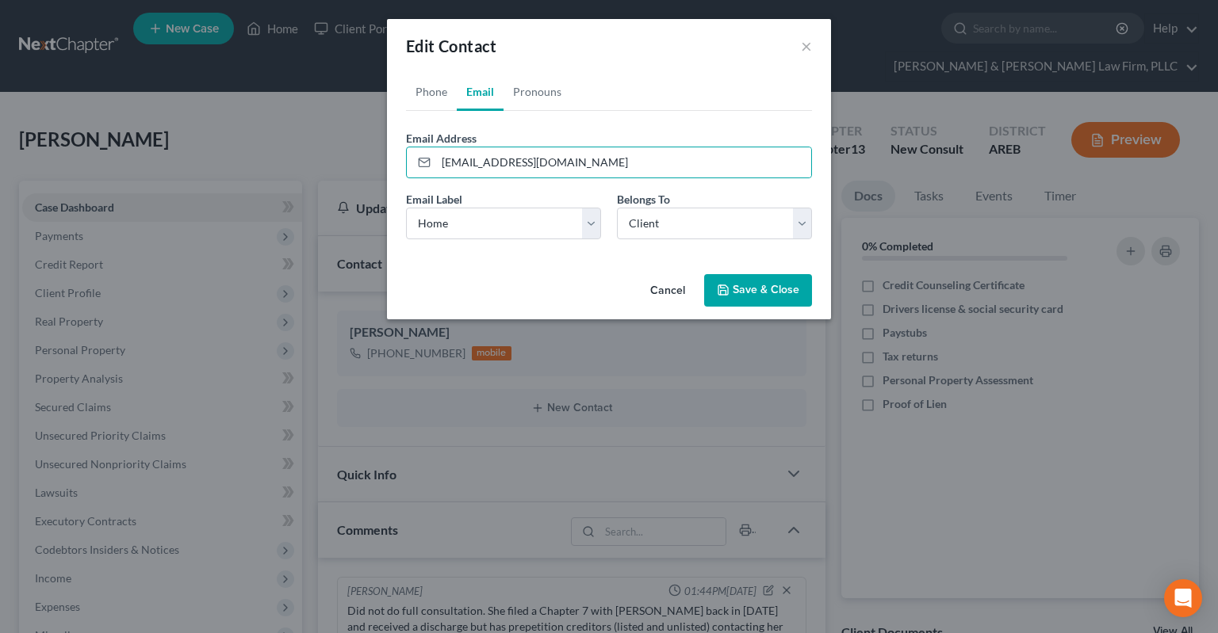
click at [773, 300] on button "Save & Close" at bounding box center [758, 290] width 108 height 33
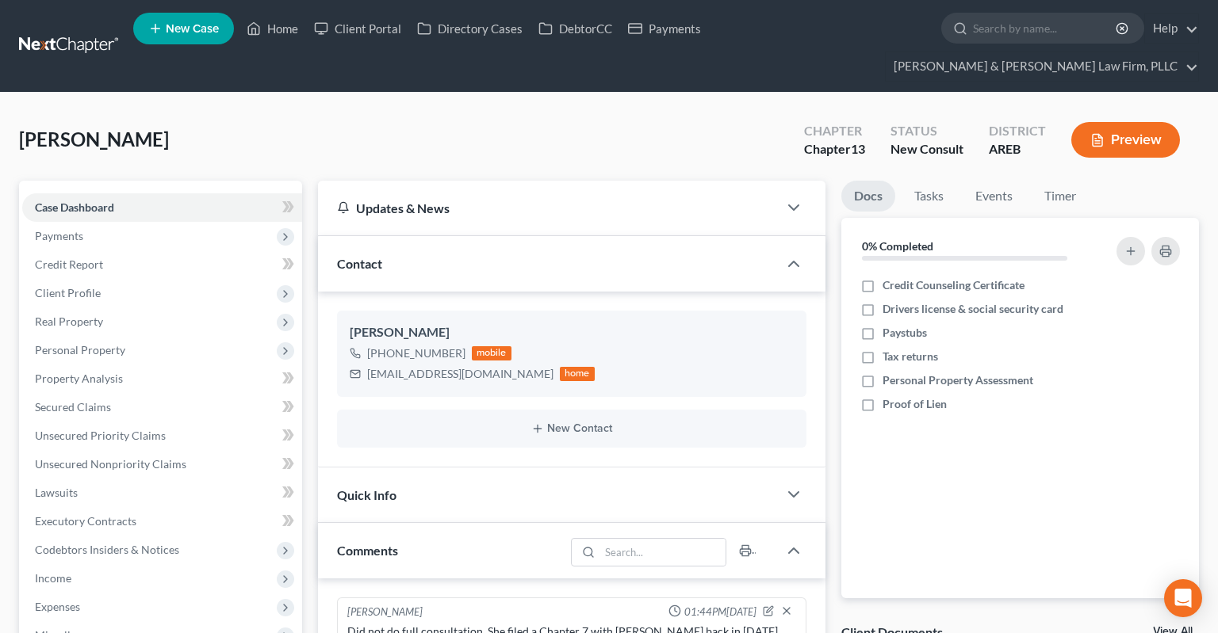
click at [422, 112] on div "[PERSON_NAME] Upgraded Chapter Chapter 13 Status New Consult District AREB Prev…" at bounding box center [609, 146] width 1180 height 69
click at [365, 112] on div "[PERSON_NAME] Upgraded Chapter Chapter 13 Status New Consult District AREB Prev…" at bounding box center [609, 146] width 1180 height 69
click at [281, 25] on link "Home" at bounding box center [272, 28] width 67 height 29
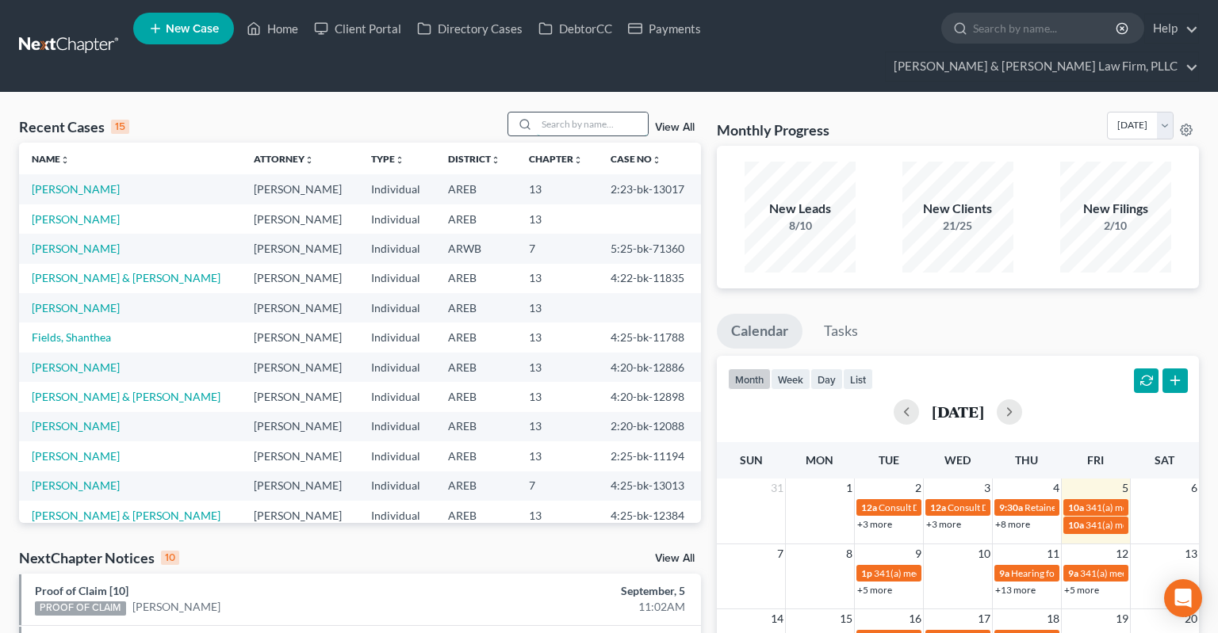
click at [566, 113] on input "search" at bounding box center [592, 124] width 111 height 23
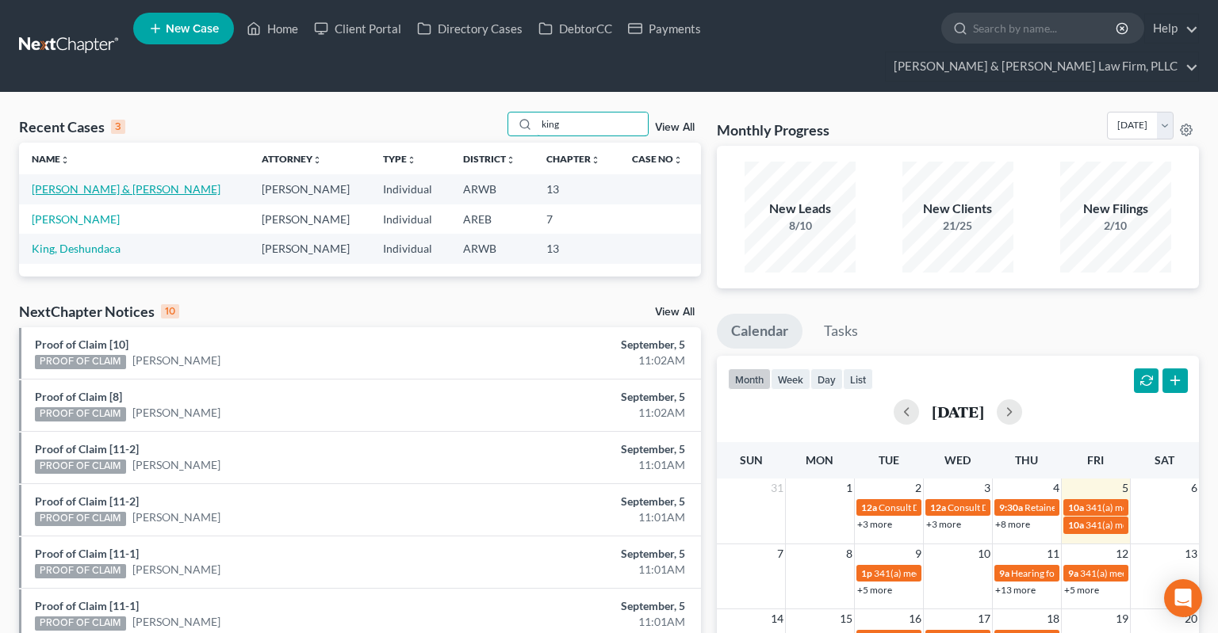
type input "king"
click at [106, 182] on link "[PERSON_NAME] & [PERSON_NAME]" at bounding box center [126, 188] width 189 height 13
select select "4"
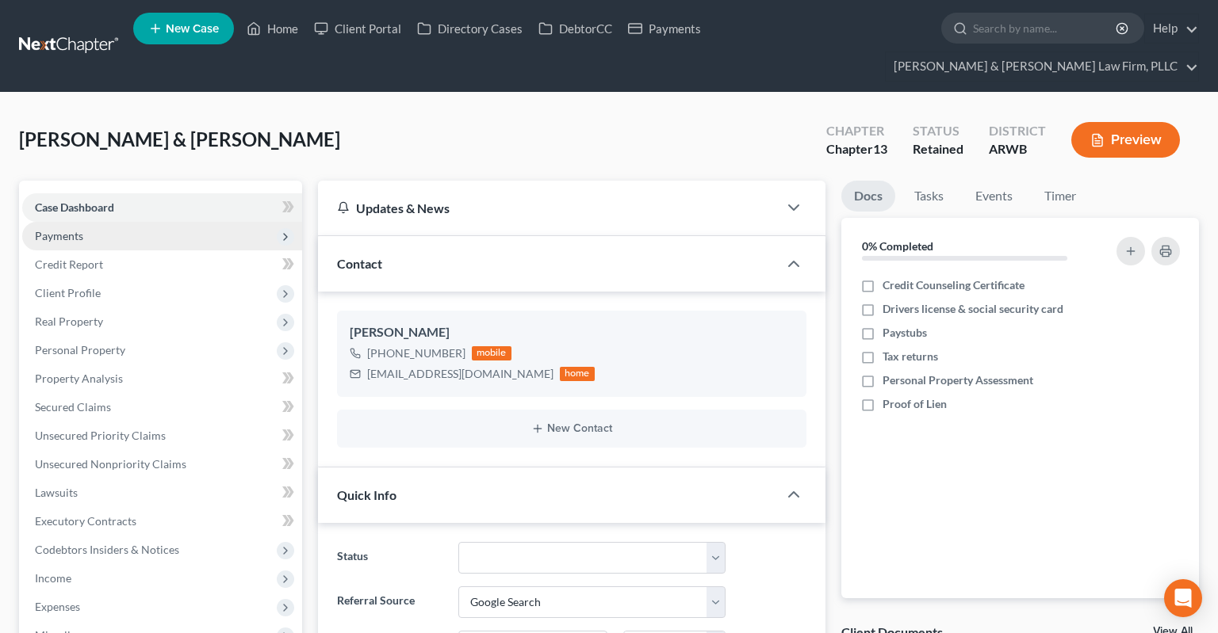
click at [190, 222] on span "Payments" at bounding box center [162, 236] width 280 height 29
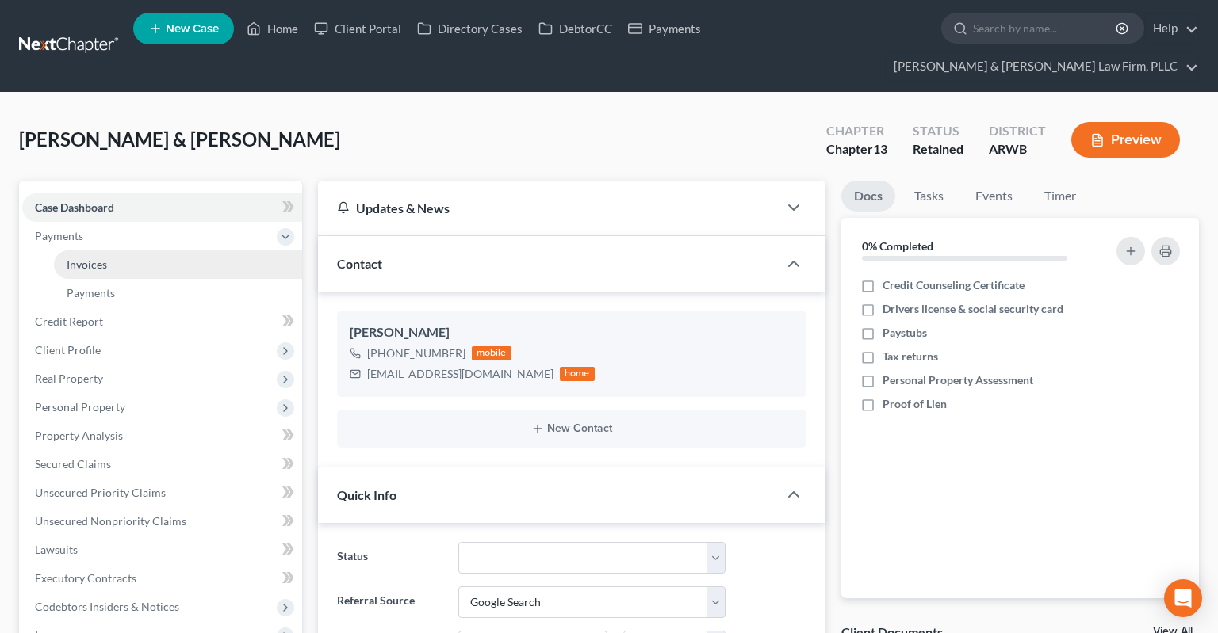
click at [189, 250] on link "Invoices" at bounding box center [178, 264] width 248 height 29
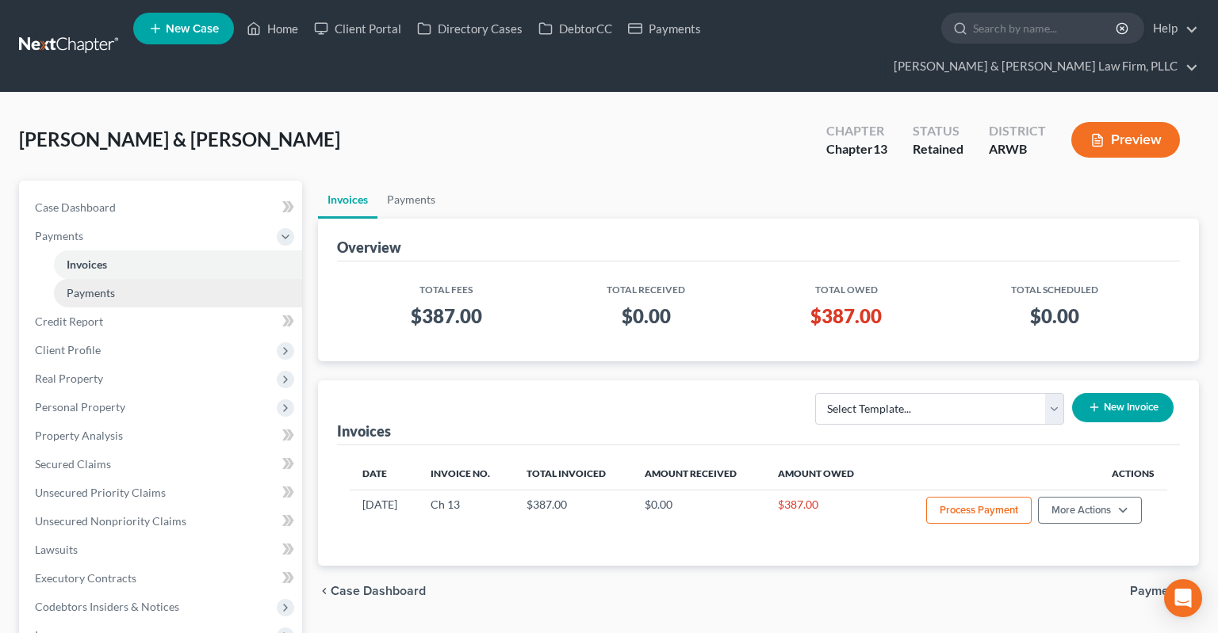
click at [185, 279] on link "Payments" at bounding box center [178, 293] width 248 height 29
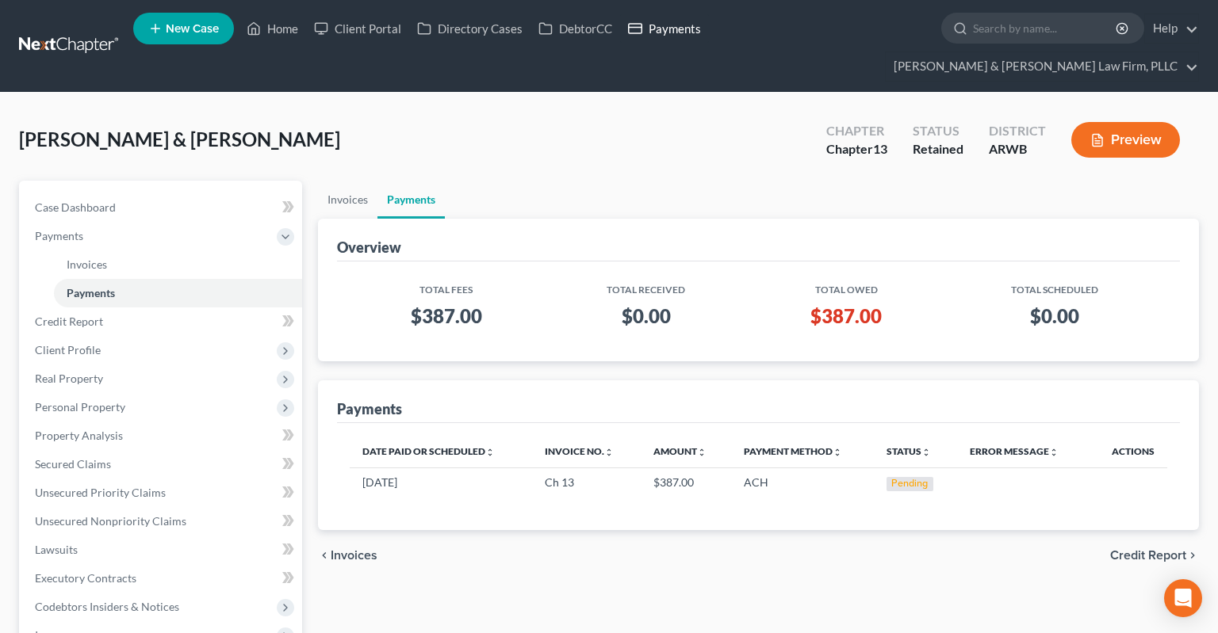
click at [636, 34] on icon at bounding box center [635, 28] width 14 height 19
